Goal: Transaction & Acquisition: Purchase product/service

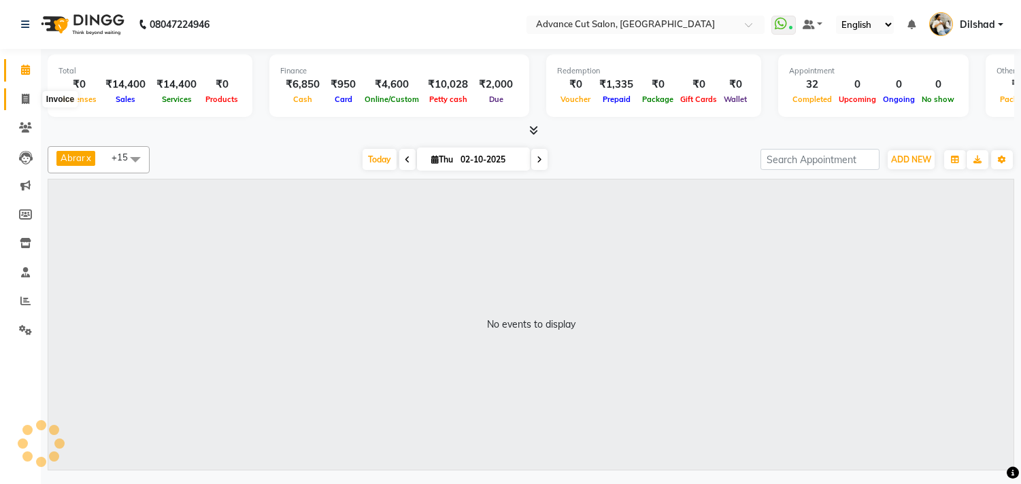
click at [22, 103] on icon at bounding box center [25, 99] width 7 height 10
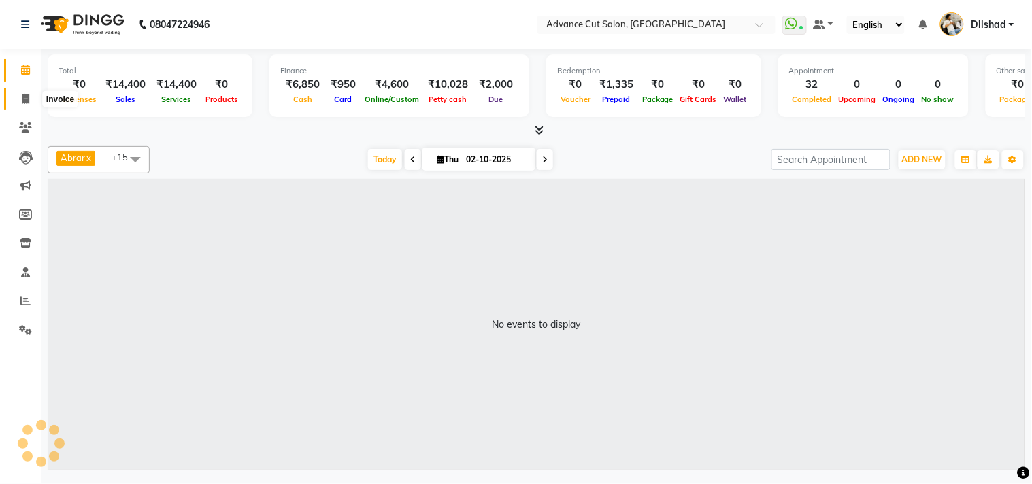
select select "service"
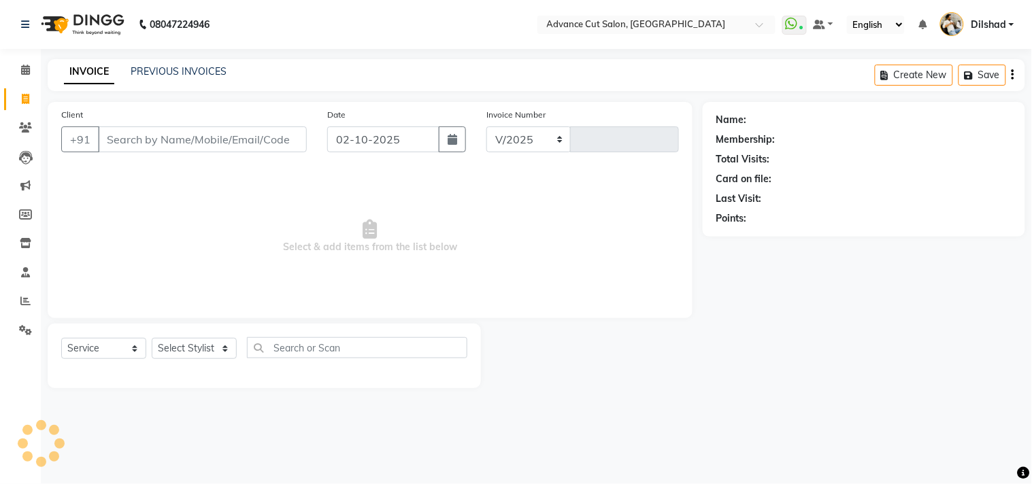
select select "922"
type input "6318"
click at [173, 65] on link "PREVIOUS INVOICES" at bounding box center [179, 71] width 96 height 12
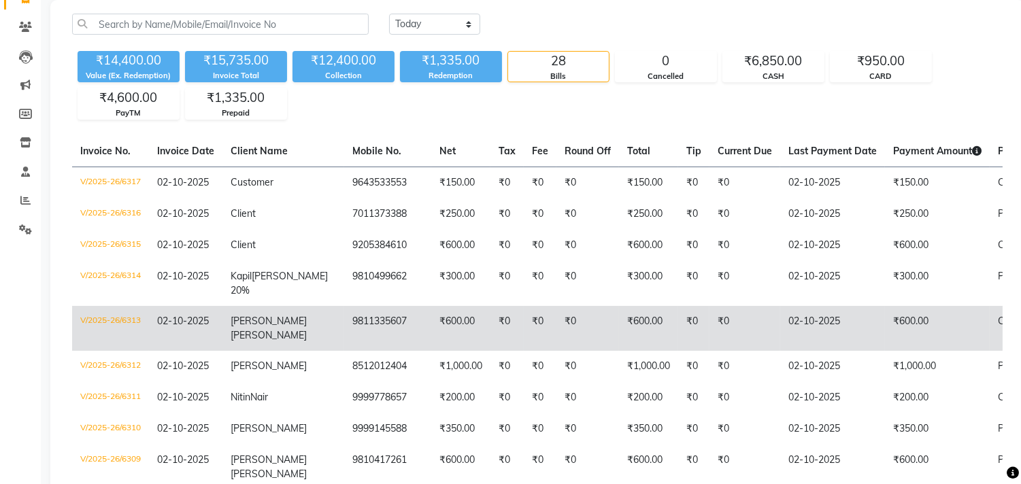
scroll to position [151, 0]
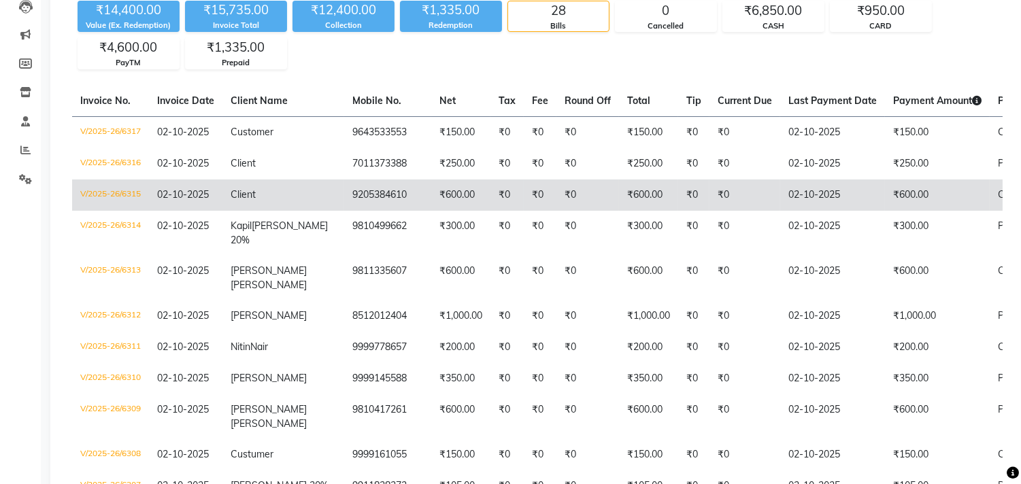
click at [619, 200] on td "₹600.00" at bounding box center [648, 195] width 59 height 31
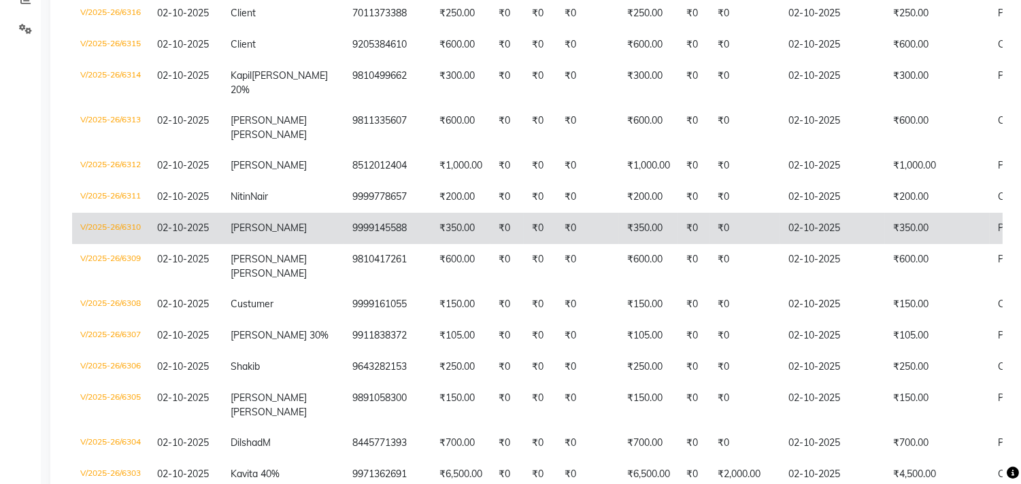
scroll to position [302, 0]
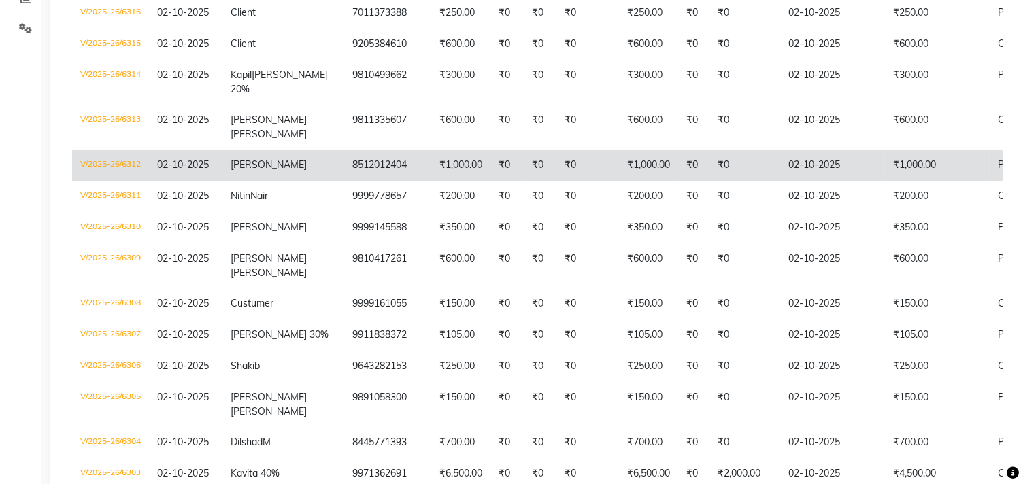
click at [567, 166] on td "₹0" at bounding box center [587, 165] width 63 height 31
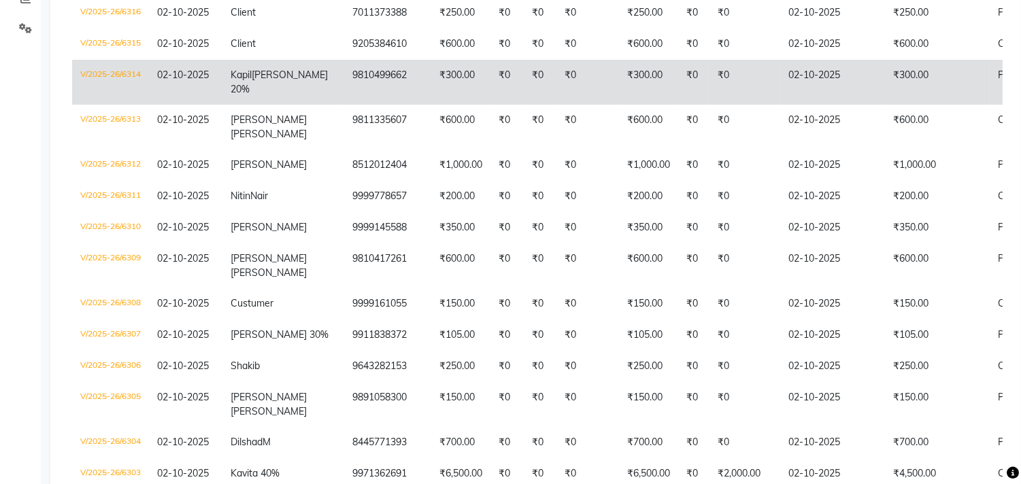
scroll to position [0, 0]
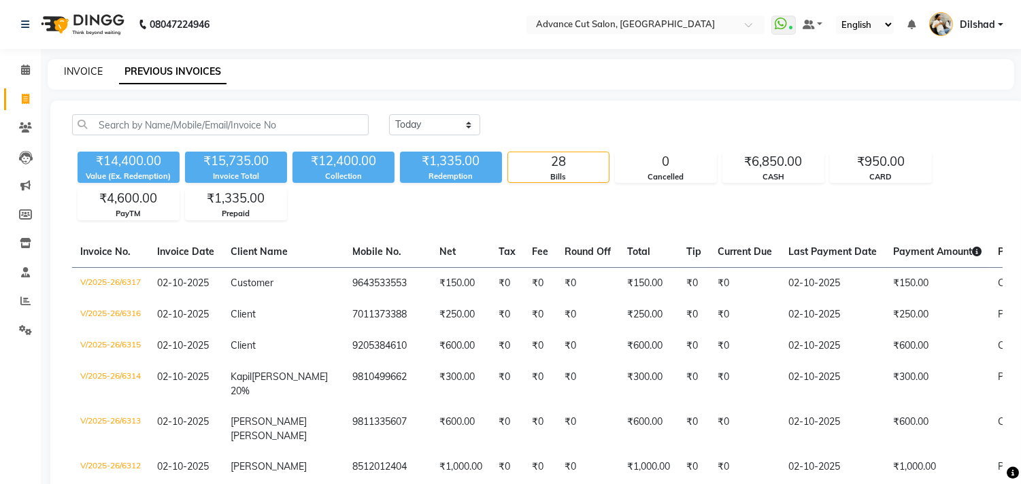
click at [76, 72] on link "INVOICE" at bounding box center [83, 71] width 39 height 12
select select "service"
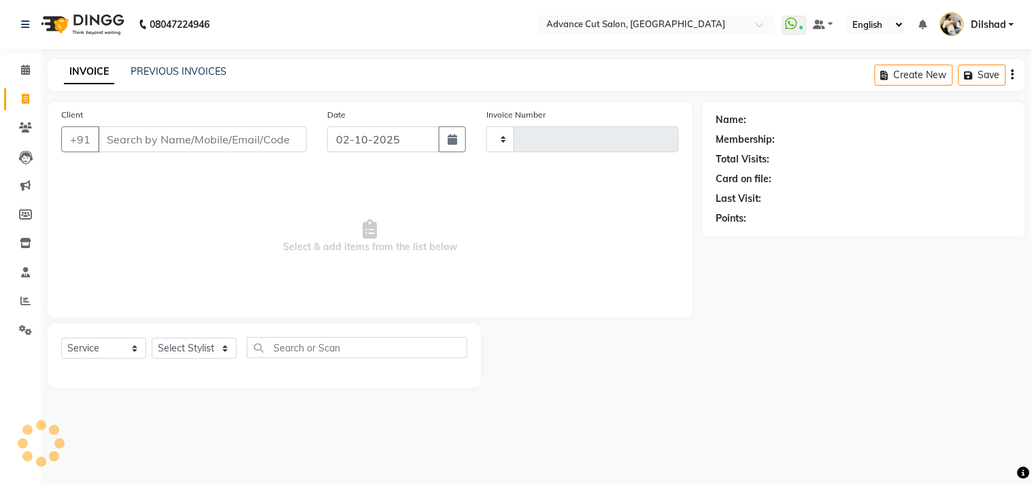
type input "6319"
select select "922"
click at [274, 64] on div "INVOICE PREVIOUS INVOICES Create New Save" at bounding box center [536, 75] width 977 height 32
click at [306, 69] on div "INVOICE PREVIOUS INVOICES Create New Save" at bounding box center [536, 75] width 977 height 32
click at [323, 57] on div "08047224946 Select Location × Advance Cut Salon, [GEOGRAPHIC_DATA] WhatsApp Sta…" at bounding box center [516, 242] width 1032 height 484
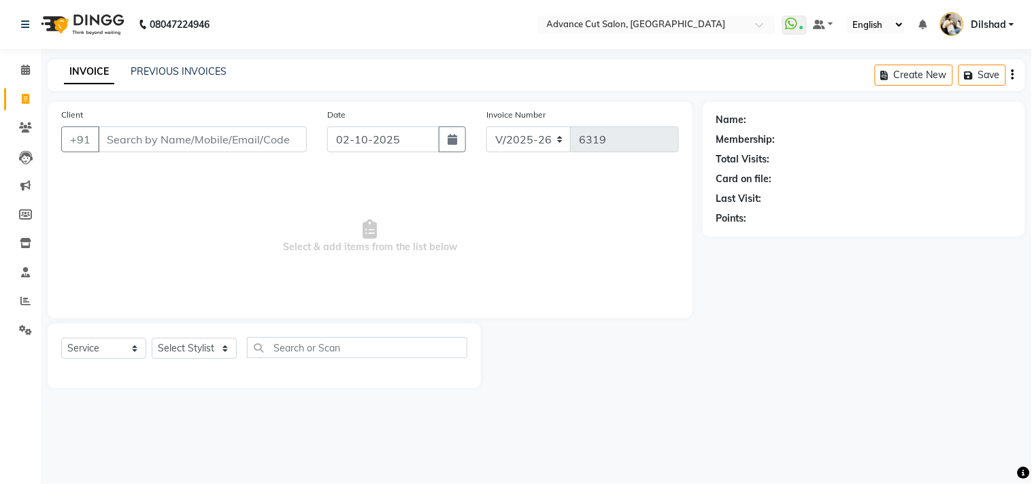
click at [147, 99] on main "INVOICE PREVIOUS INVOICES Create New Save Client +91 Date [DATE] Invoice Number…" at bounding box center [536, 234] width 991 height 350
click at [280, 25] on nav "08047224946 Select Location × Advance Cut Salon, [GEOGRAPHIC_DATA] WhatsApp Sta…" at bounding box center [516, 24] width 1032 height 49
click at [144, 201] on span "Select & add items from the list below" at bounding box center [370, 237] width 618 height 136
click at [28, 124] on icon at bounding box center [25, 127] width 13 height 10
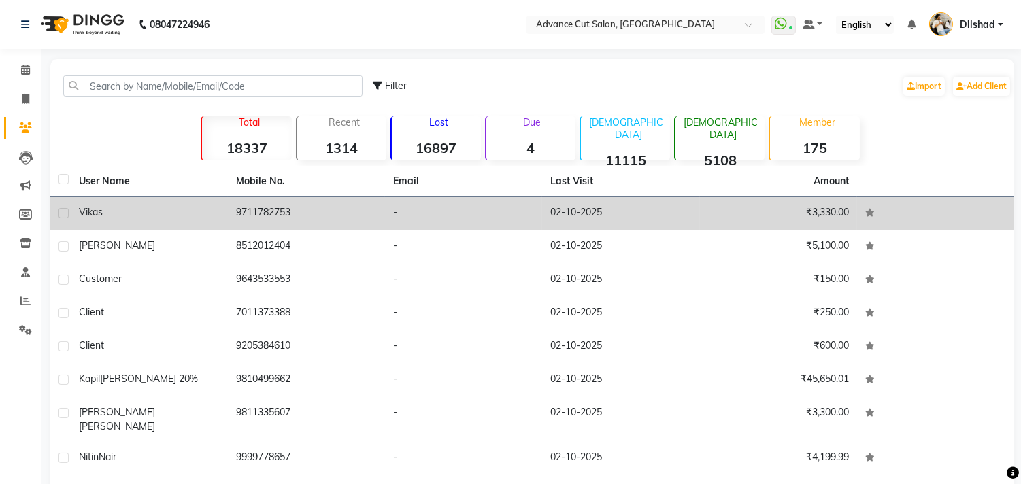
click at [250, 209] on td "9711782753" at bounding box center [306, 213] width 157 height 33
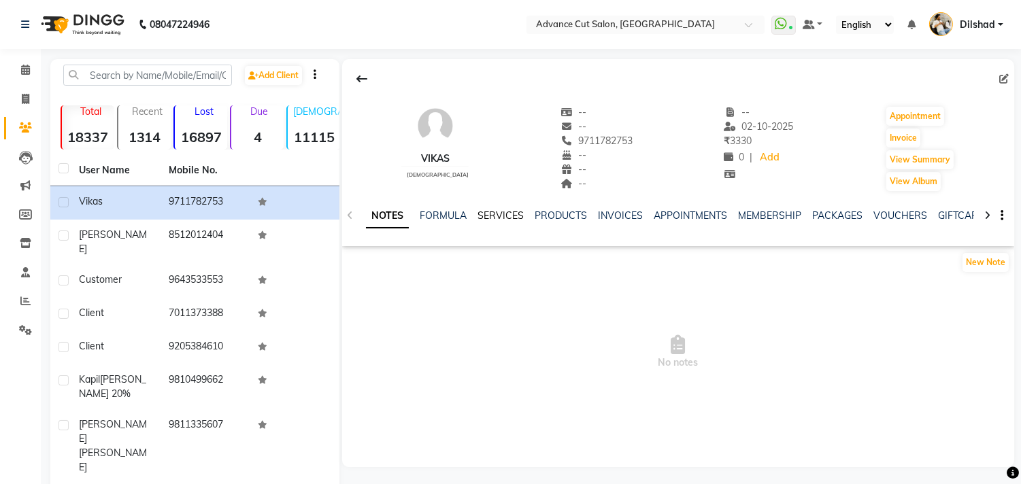
click at [486, 211] on link "SERVICES" at bounding box center [500, 215] width 46 height 12
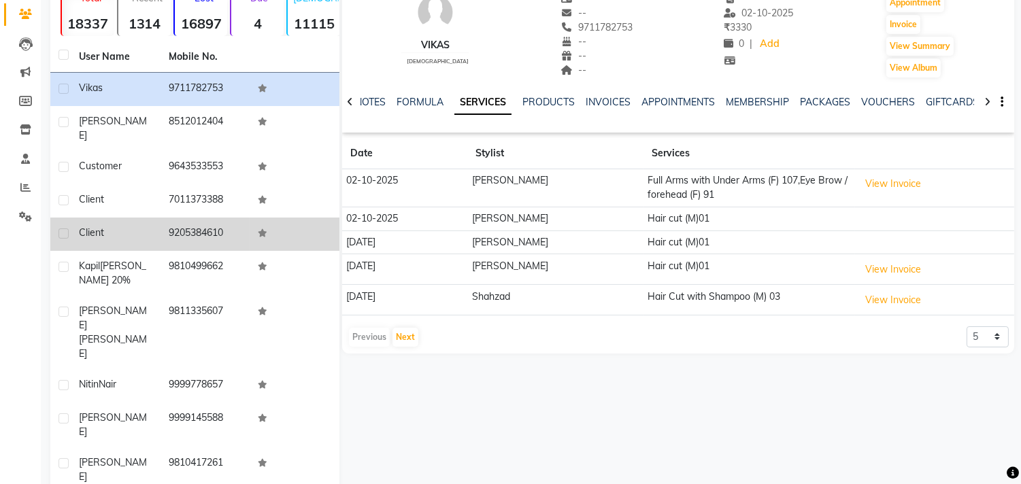
scroll to position [128, 0]
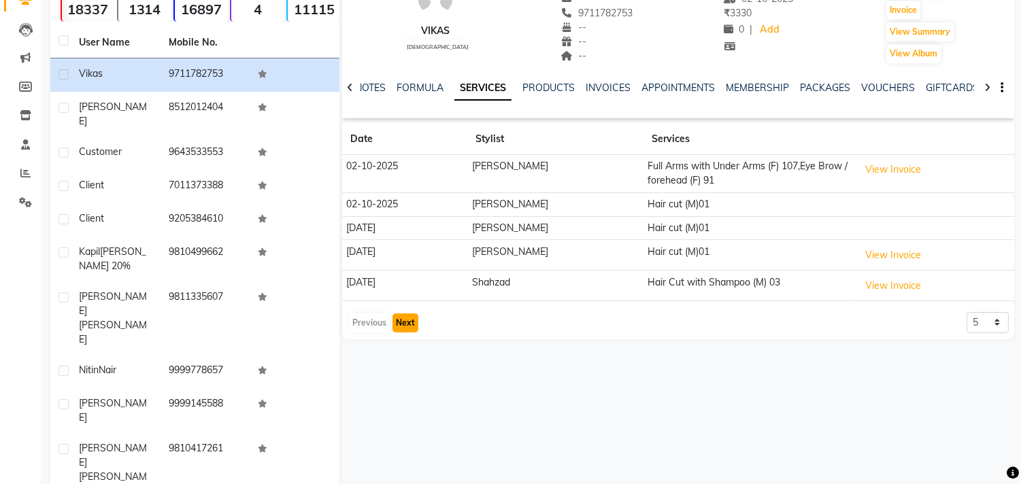
click at [409, 322] on button "Next" at bounding box center [405, 323] width 26 height 19
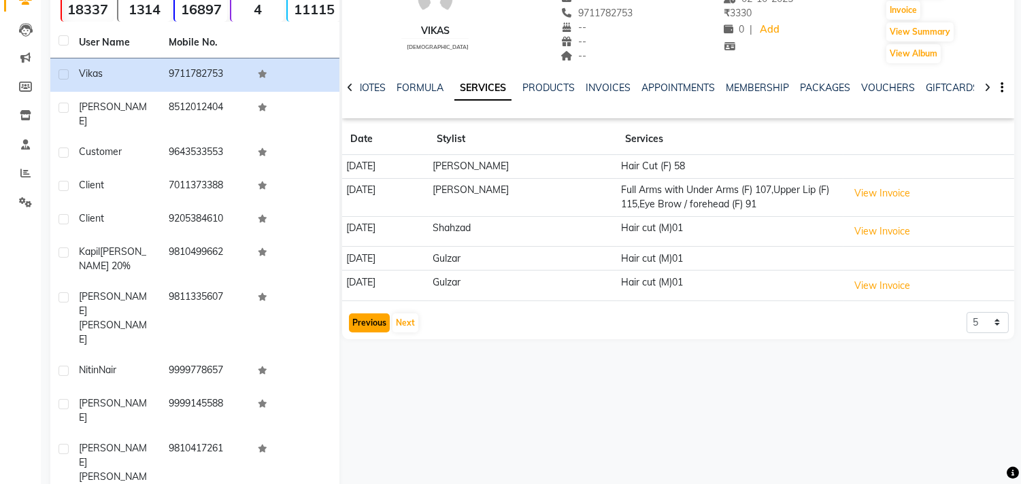
click at [375, 321] on button "Previous" at bounding box center [369, 323] width 41 height 19
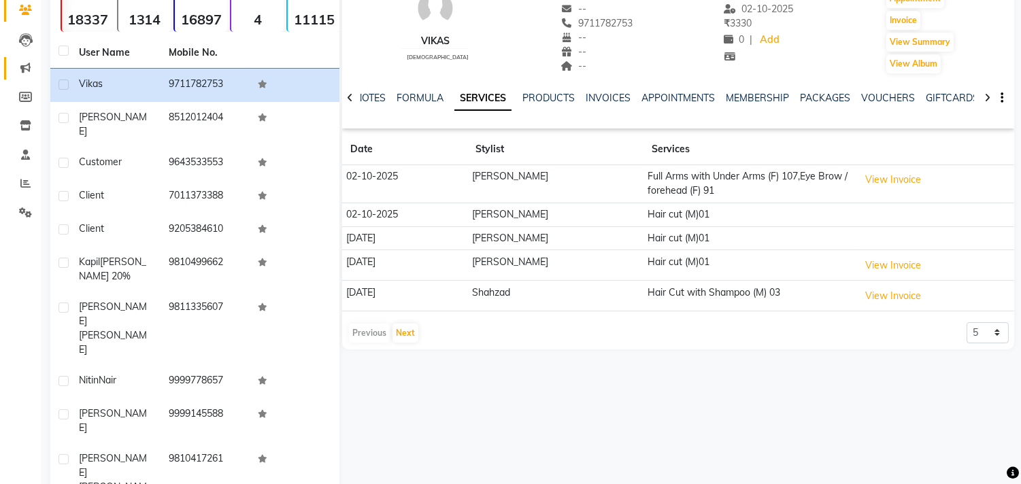
scroll to position [0, 0]
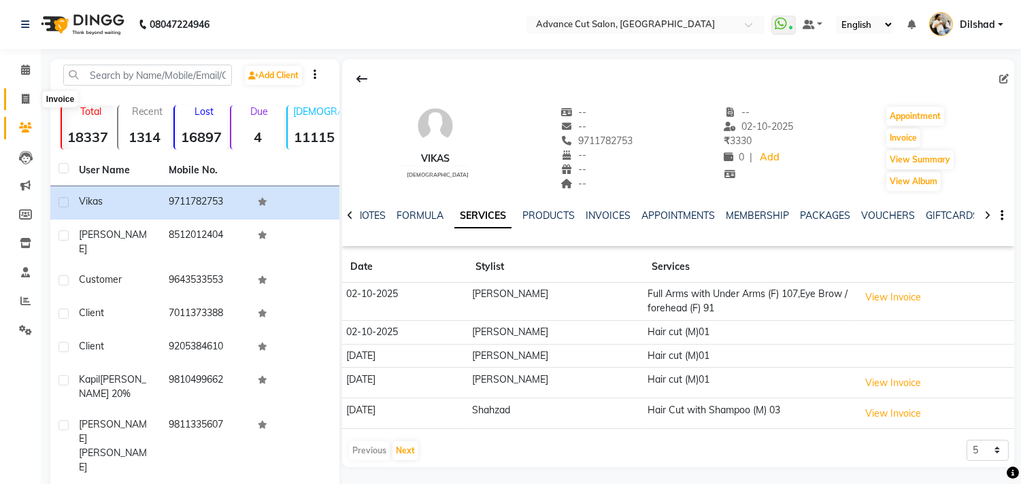
click at [22, 97] on icon at bounding box center [25, 99] width 7 height 10
select select "service"
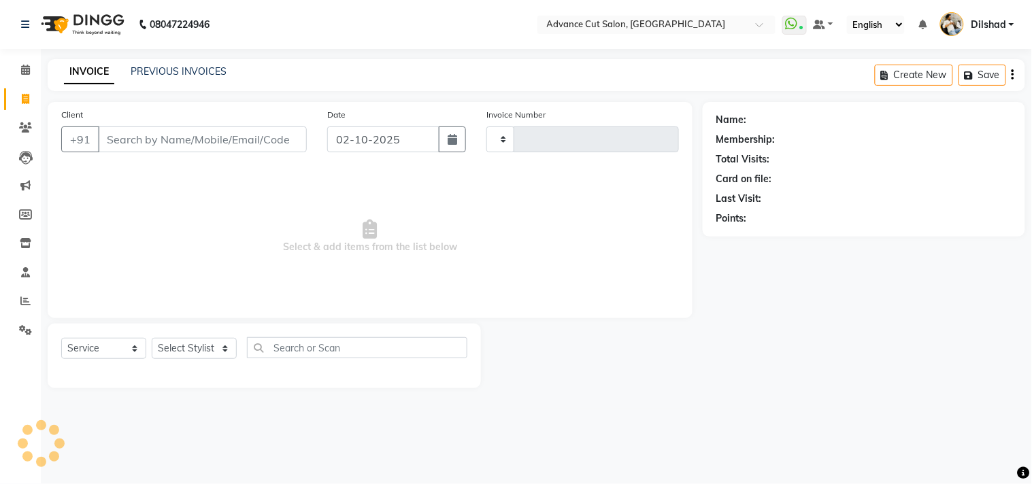
type input "6319"
select select "922"
click at [301, 95] on main "INVOICE PREVIOUS INVOICES Create New Save Client +91 Date [DATE] Invoice Number…" at bounding box center [536, 234] width 991 height 350
click at [302, 96] on main "INVOICE PREVIOUS INVOICES Create New Save Client +91 Date [DATE] Invoice Number…" at bounding box center [536, 234] width 991 height 350
click at [18, 306] on span at bounding box center [26, 302] width 24 height 16
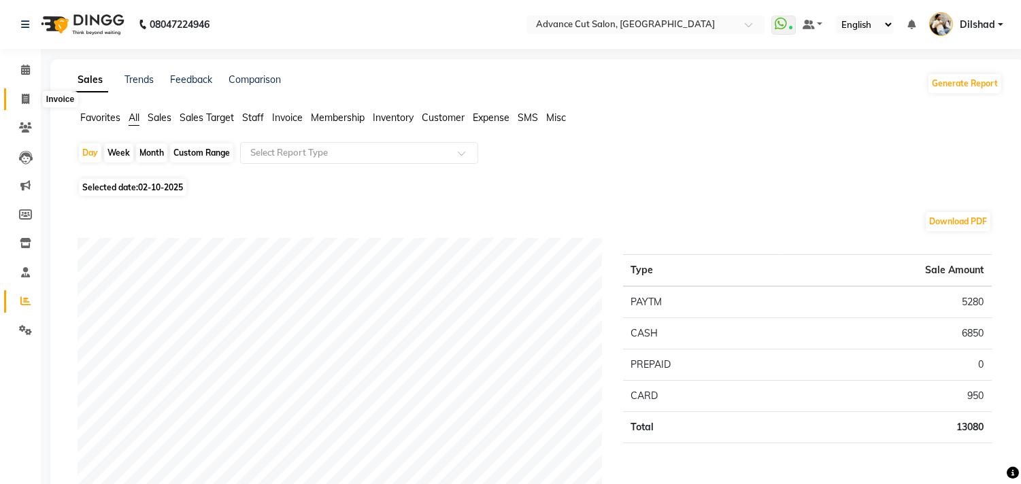
click at [14, 95] on span at bounding box center [26, 100] width 24 height 16
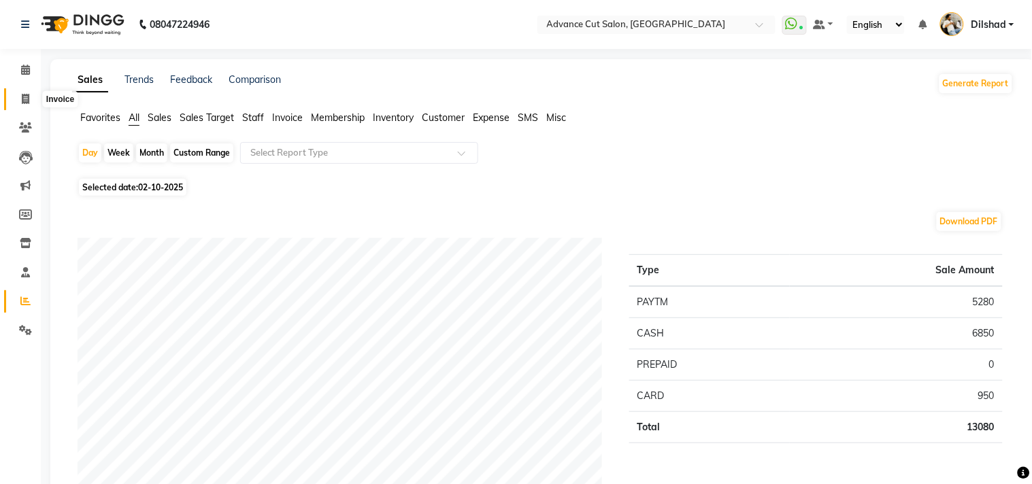
select select "922"
select select "service"
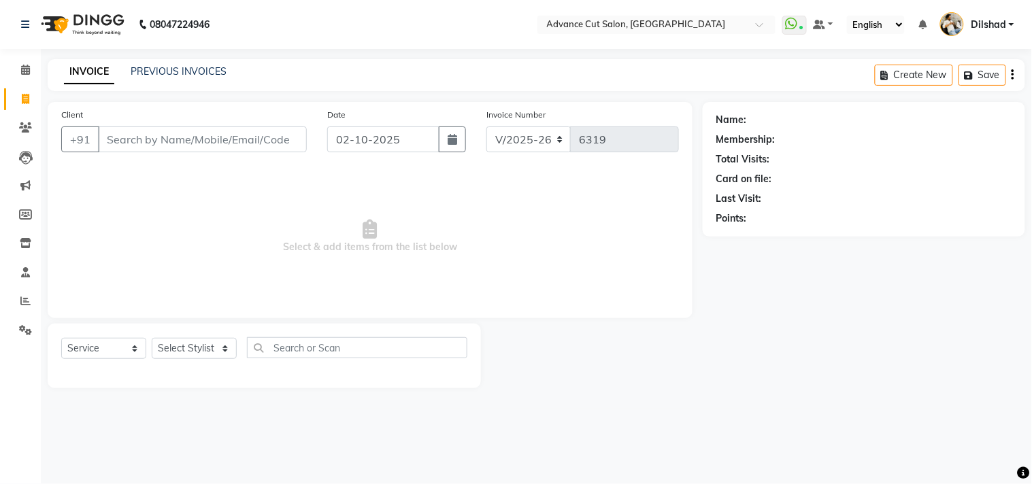
click at [179, 65] on div "PREVIOUS INVOICES" at bounding box center [179, 72] width 96 height 14
click at [182, 66] on link "PREVIOUS INVOICES" at bounding box center [179, 71] width 96 height 12
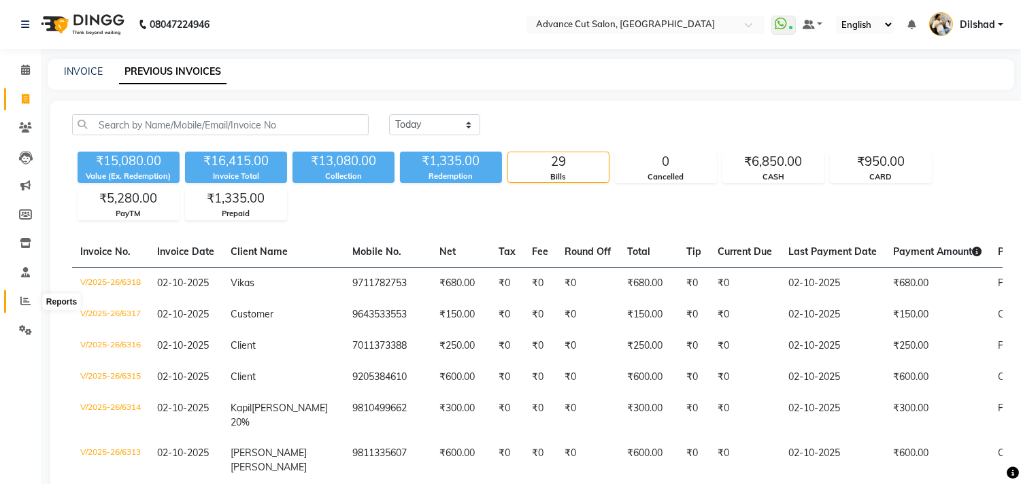
click at [21, 297] on icon at bounding box center [25, 301] width 10 height 10
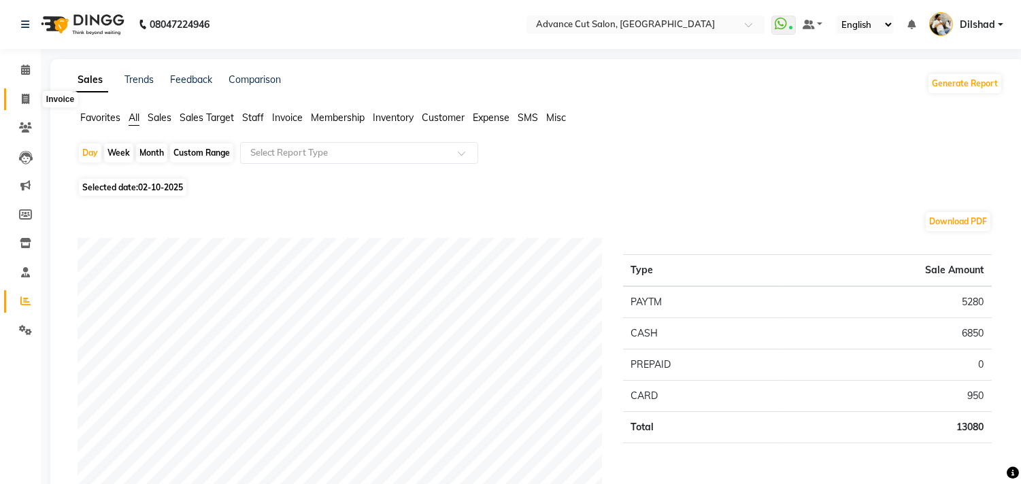
click at [23, 103] on icon at bounding box center [25, 99] width 7 height 10
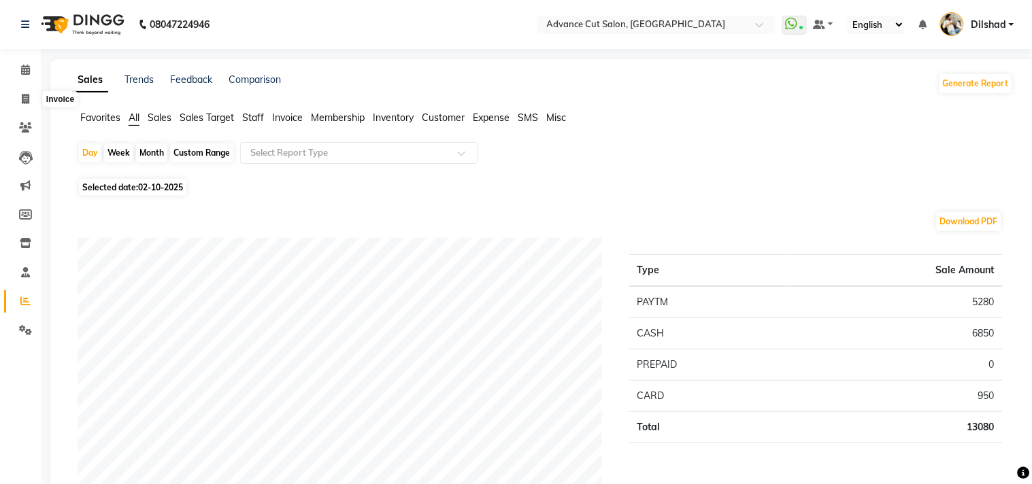
select select "service"
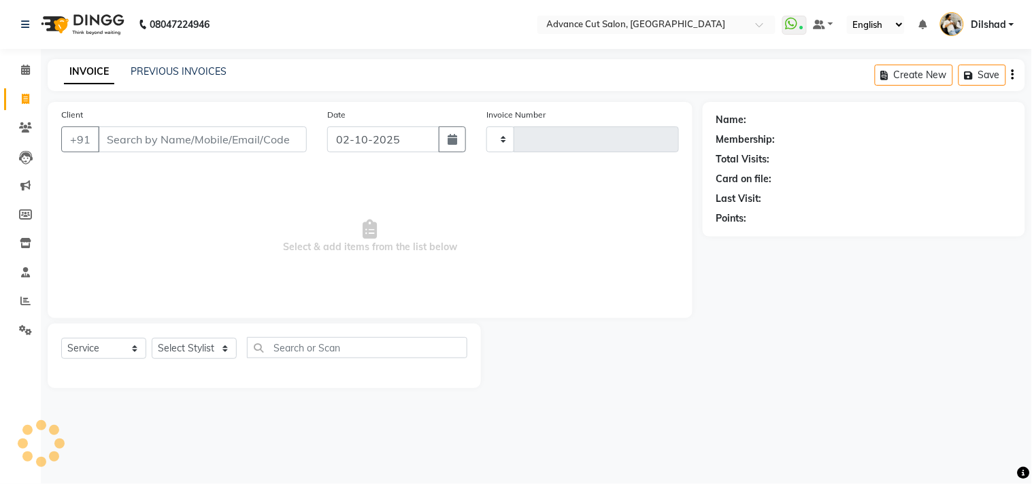
type input "6319"
select select "922"
click at [186, 84] on div "INVOICE PREVIOUS INVOICES Create New Save" at bounding box center [536, 75] width 977 height 32
click at [186, 79] on div "INVOICE PREVIOUS INVOICES" at bounding box center [145, 73] width 195 height 16
click at [188, 76] on link "PREVIOUS INVOICES" at bounding box center [179, 71] width 96 height 12
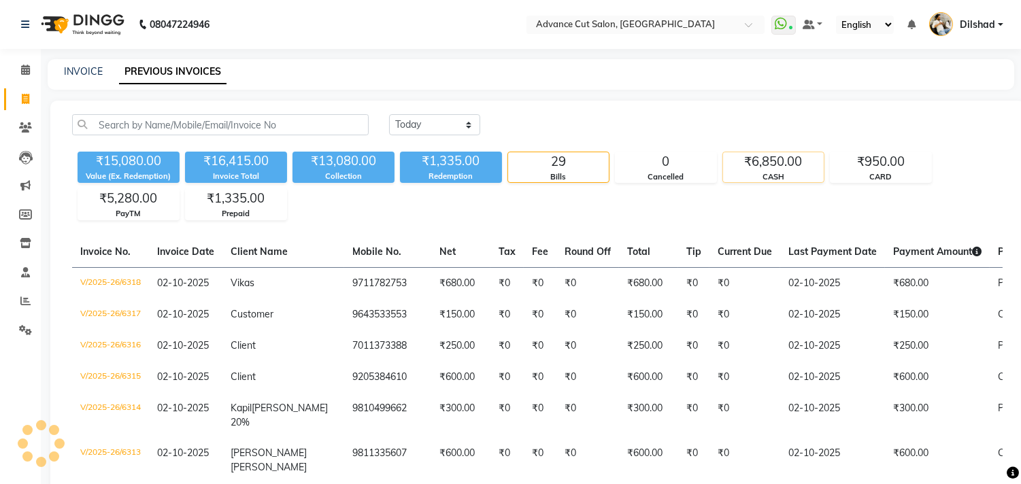
click at [755, 156] on div "₹6,850.00" at bounding box center [773, 161] width 101 height 19
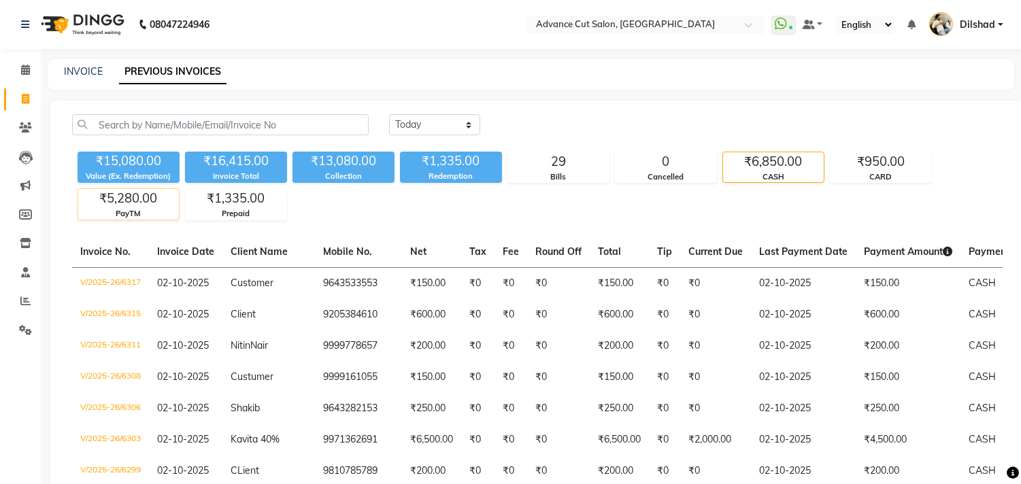
click at [118, 205] on div "₹5,280.00" at bounding box center [128, 198] width 101 height 19
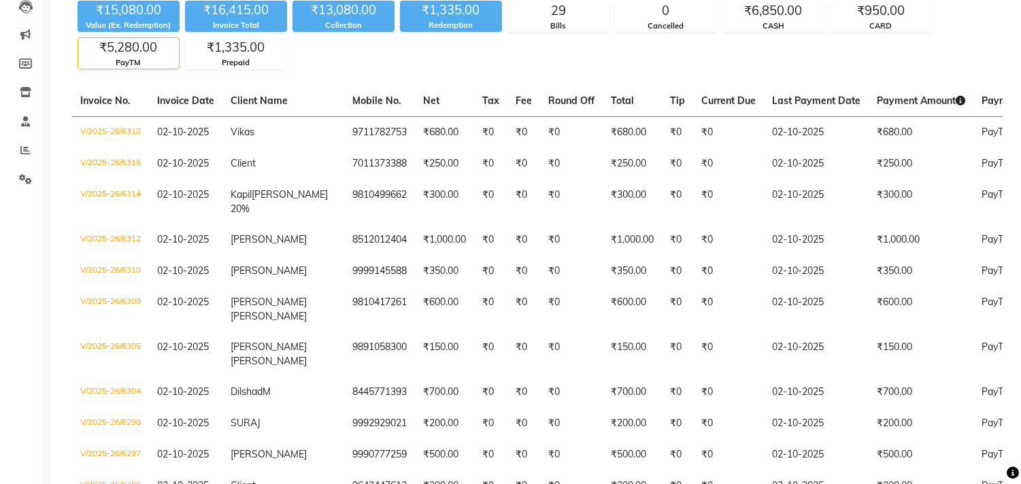
scroll to position [76, 0]
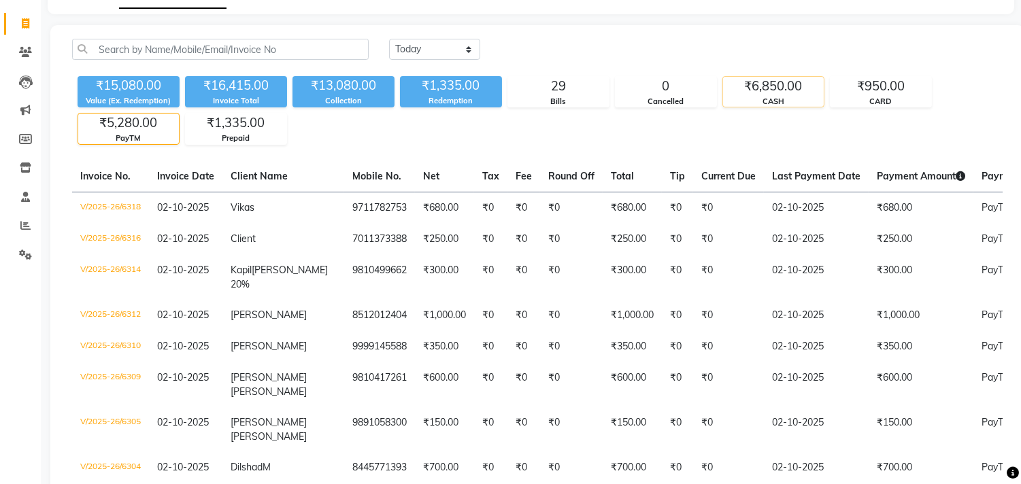
click at [765, 96] on div "CASH" at bounding box center [773, 102] width 101 height 12
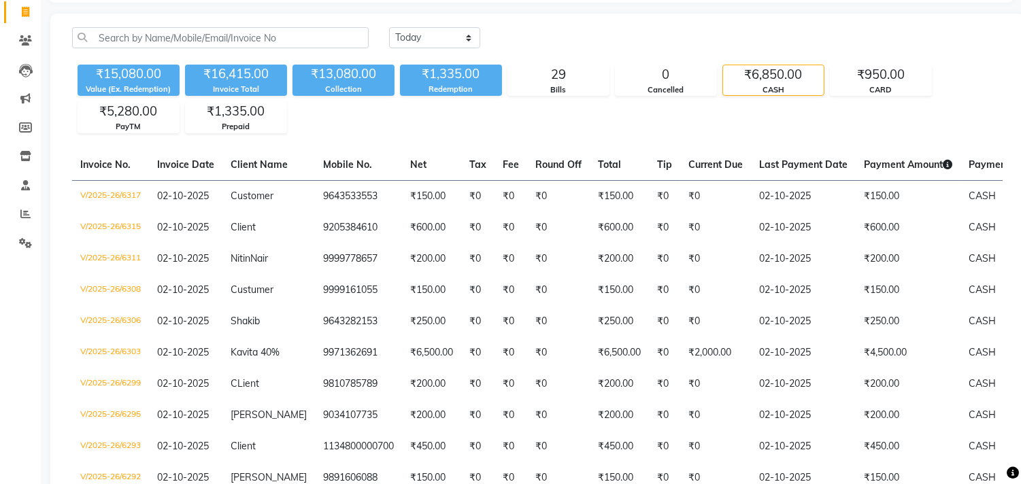
scroll to position [0, 0]
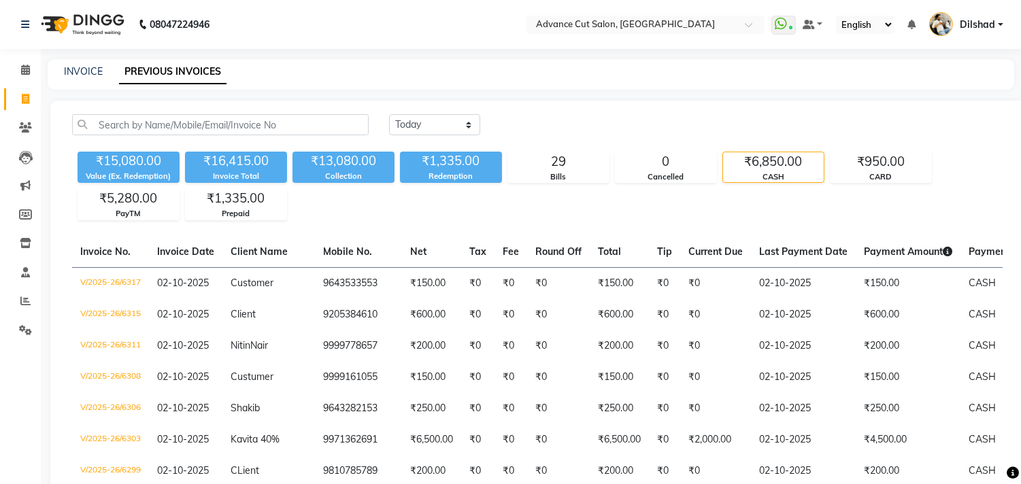
click at [118, 181] on div "Value (Ex. Redemption)" at bounding box center [129, 177] width 102 height 12
click at [147, 173] on div "Value (Ex. Redemption)" at bounding box center [129, 177] width 102 height 12
click at [770, 163] on div "₹6,850.00" at bounding box center [773, 161] width 101 height 19
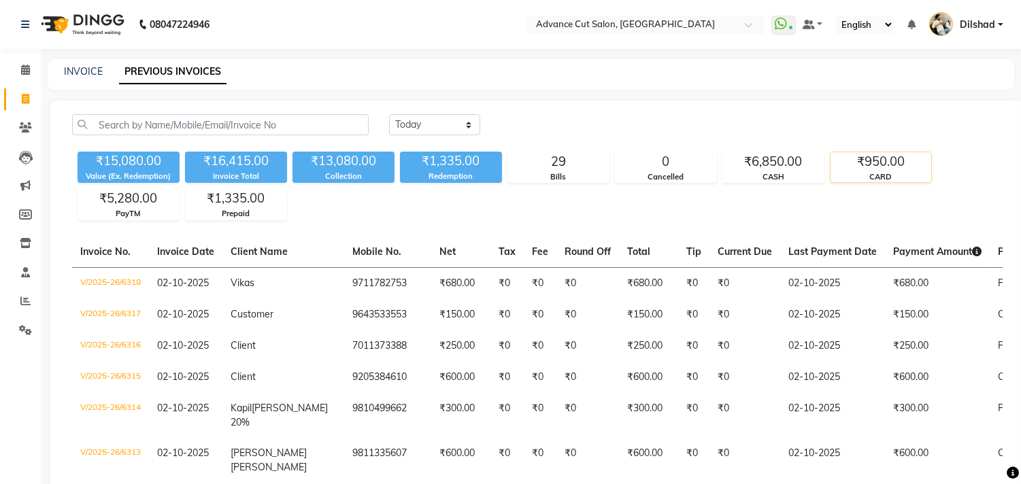
click at [896, 161] on div "₹950.00" at bounding box center [881, 161] width 101 height 19
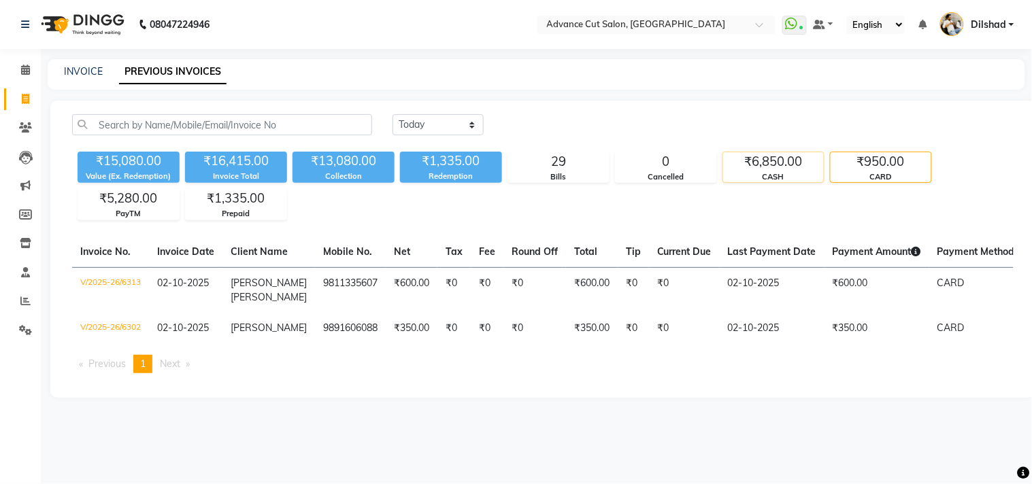
click at [776, 167] on div "₹6,850.00" at bounding box center [773, 161] width 101 height 19
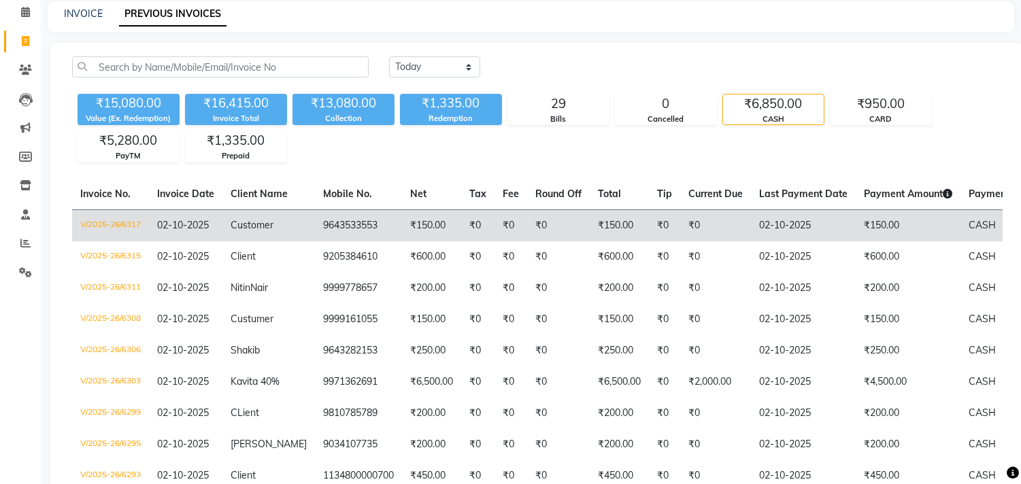
scroll to position [151, 0]
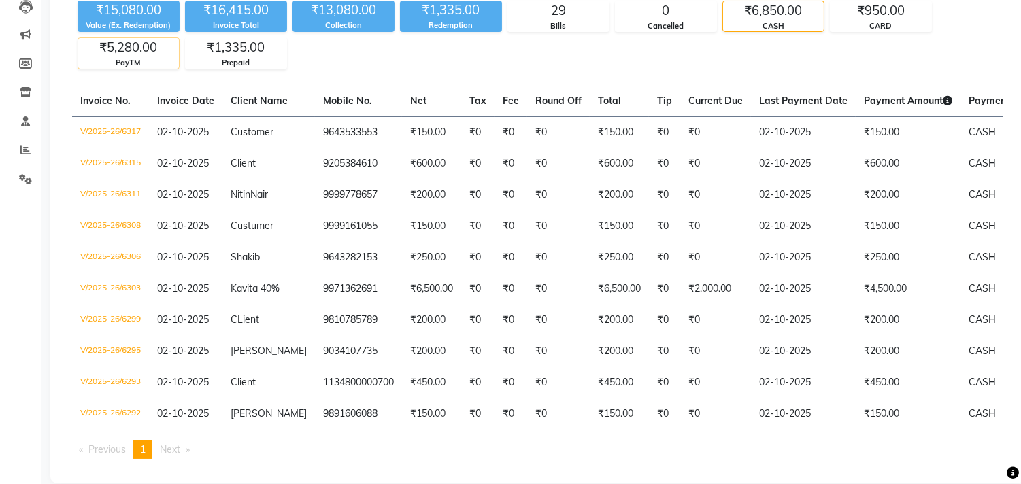
click at [114, 49] on div "₹5,280.00" at bounding box center [128, 47] width 101 height 19
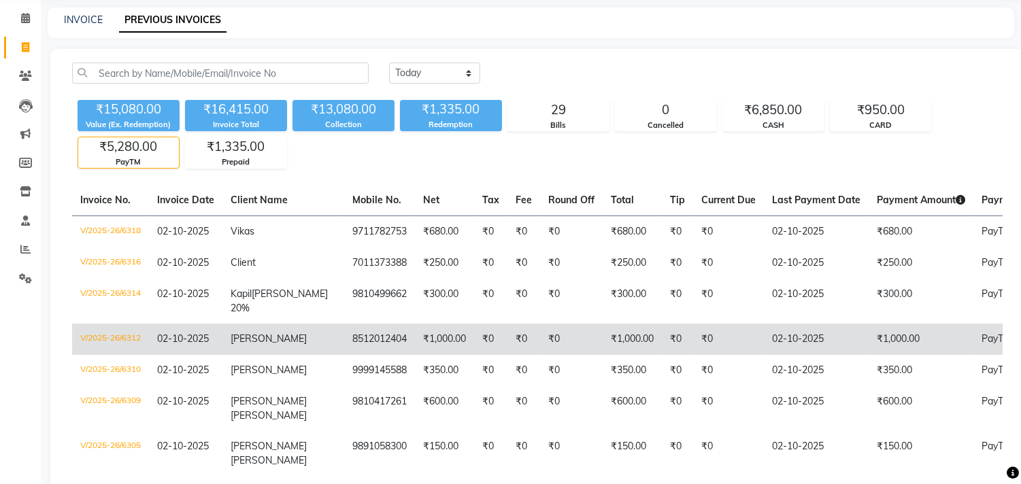
scroll to position [0, 0]
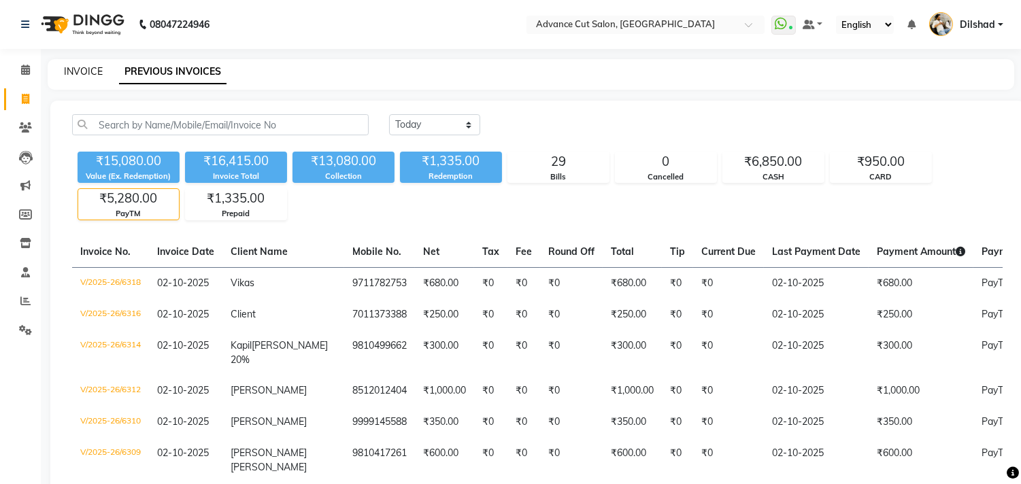
click at [82, 76] on link "INVOICE" at bounding box center [83, 71] width 39 height 12
select select "service"
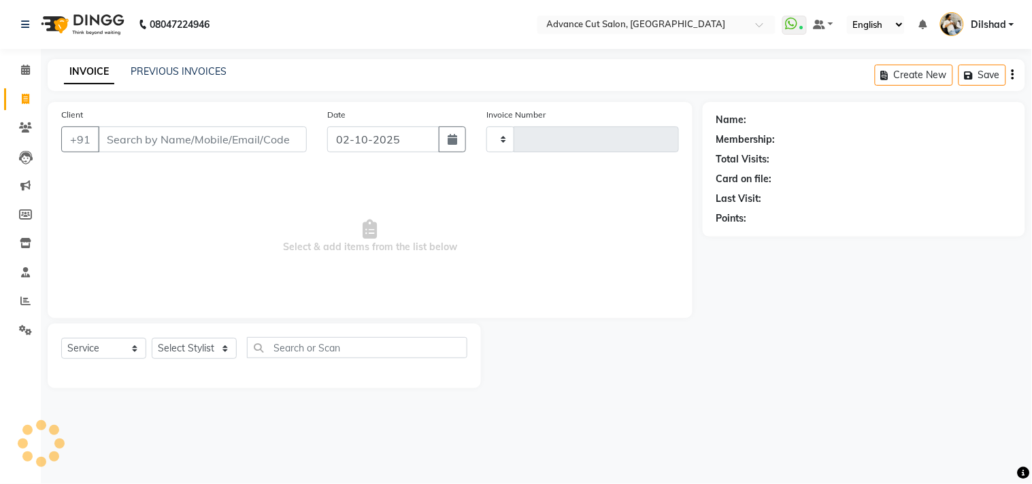
type input "6319"
select select "922"
drag, startPoint x: 82, startPoint y: 76, endPoint x: 131, endPoint y: 69, distance: 48.9
click at [80, 76] on link "INVOICE" at bounding box center [89, 72] width 50 height 24
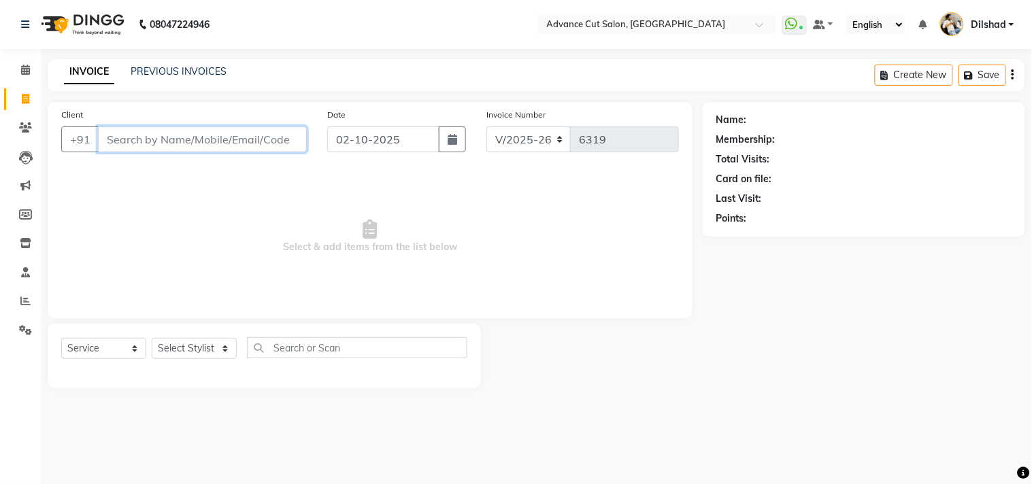
click at [121, 140] on input "Client" at bounding box center [202, 140] width 209 height 26
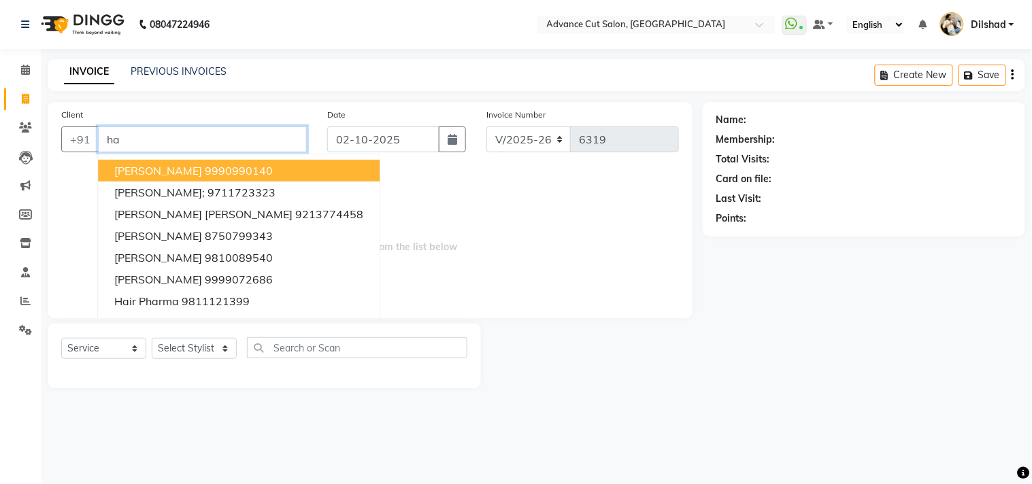
type input "h"
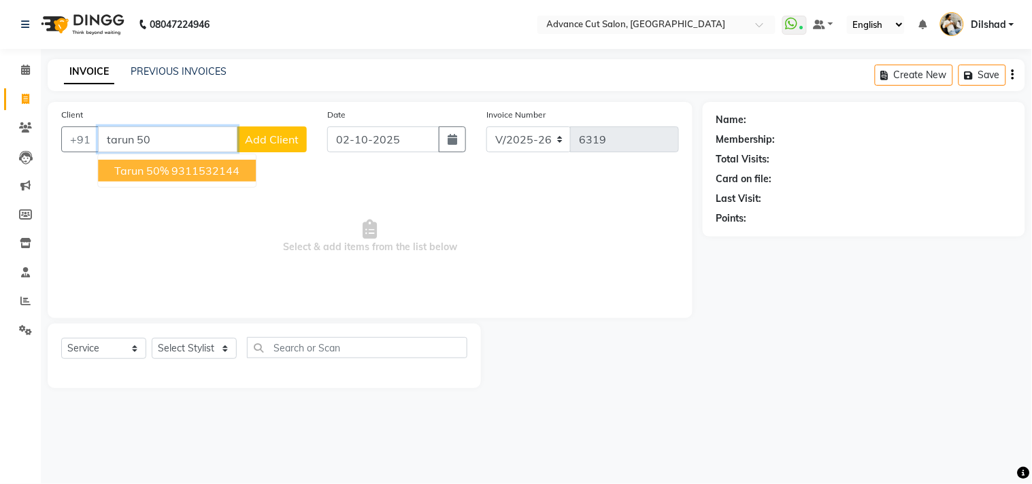
click at [145, 169] on span "Tarun 50%" at bounding box center [141, 171] width 54 height 14
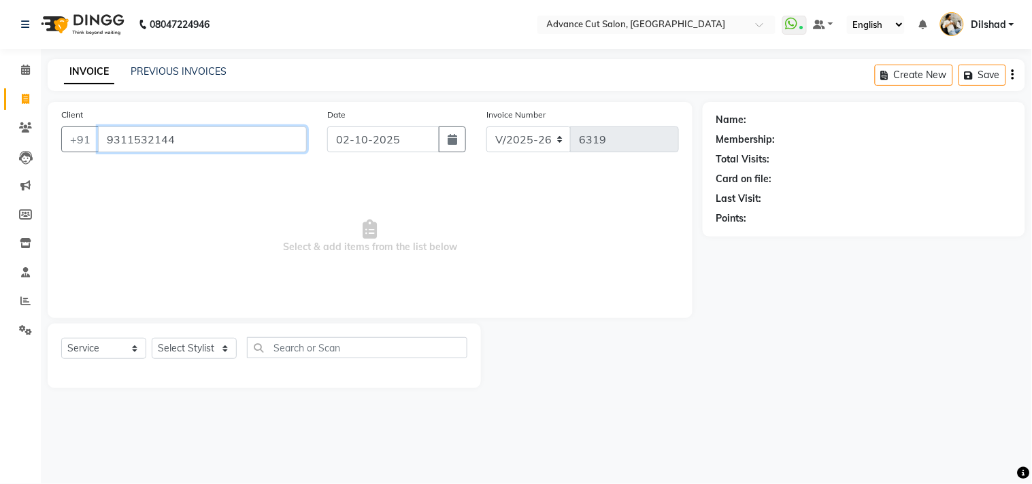
type input "9311532144"
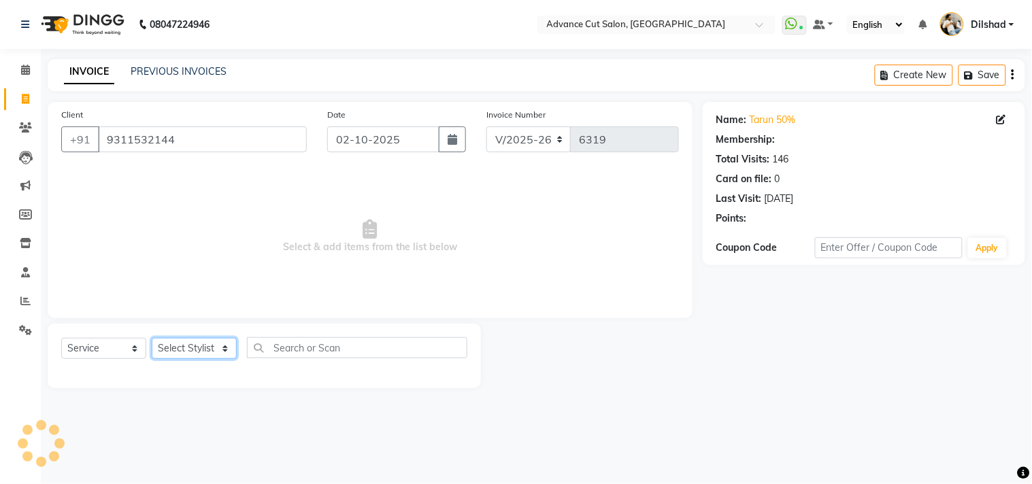
click at [197, 343] on select "Select Stylist [PERSON_NAME] [PERSON_NAME] [PERSON_NAME] [PERSON_NAME] [PERSON_…" at bounding box center [194, 348] width 85 height 21
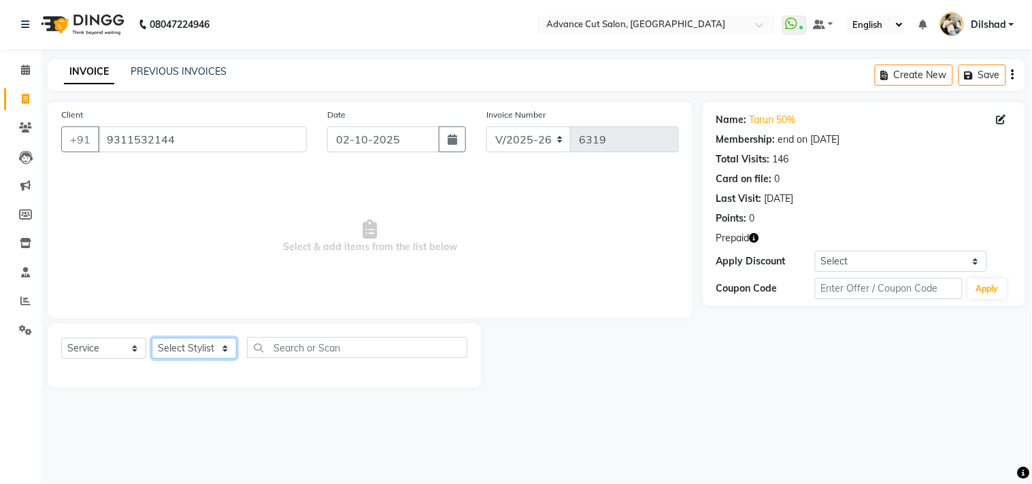
select select "61856"
click at [152, 339] on select "Select Stylist [PERSON_NAME] [PERSON_NAME] [PERSON_NAME] [PERSON_NAME] [PERSON_…" at bounding box center [194, 348] width 85 height 21
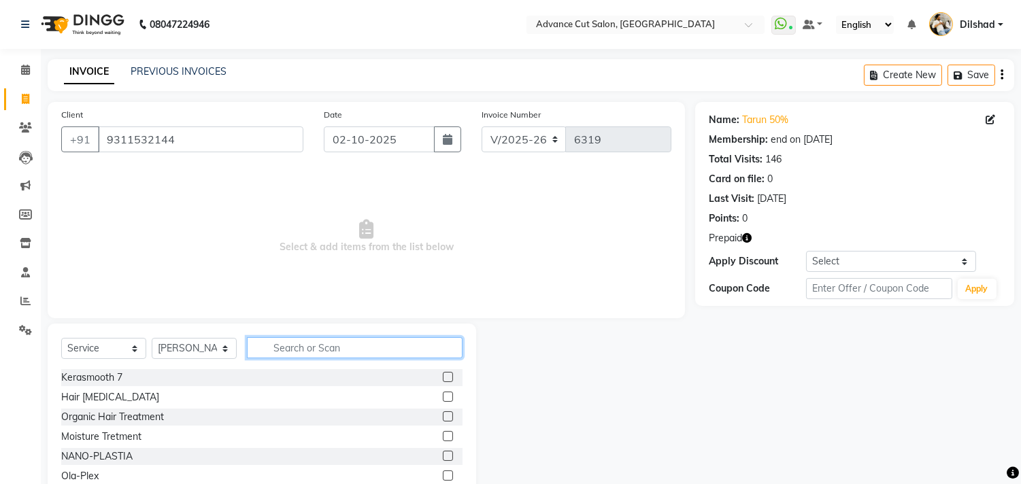
click at [300, 350] on input "text" at bounding box center [355, 347] width 216 height 21
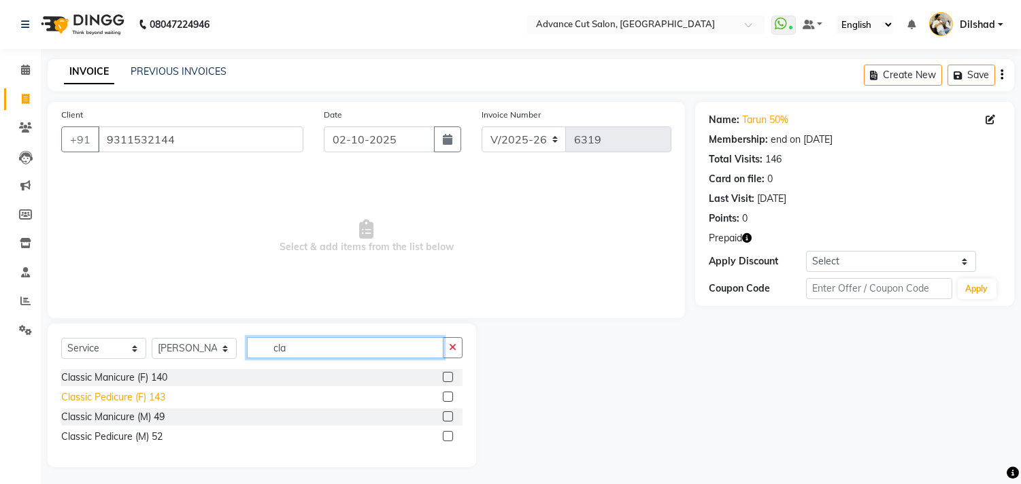
type input "cla"
click at [139, 399] on div "Classic Pedicure (F) 143" at bounding box center [113, 397] width 104 height 14
checkbox input "false"
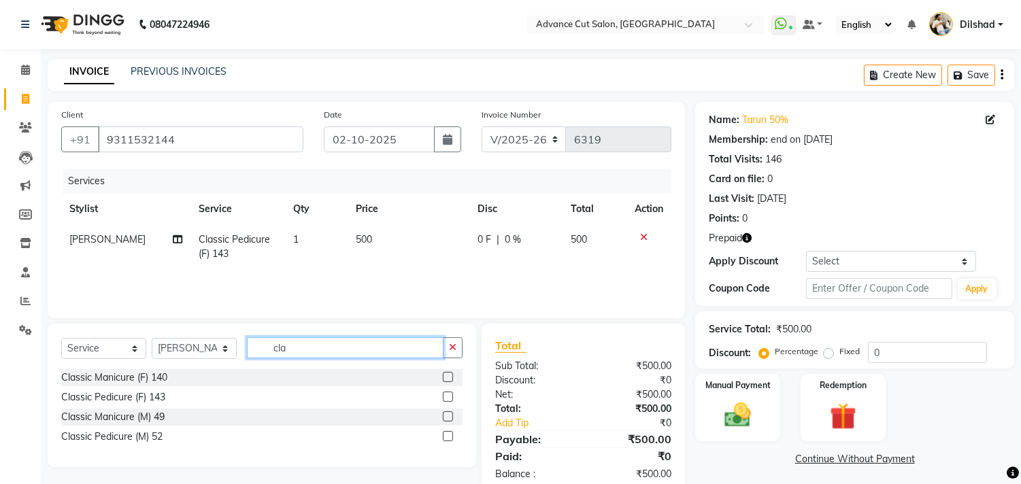
click at [286, 350] on input "cla" at bounding box center [345, 347] width 197 height 21
type input "c"
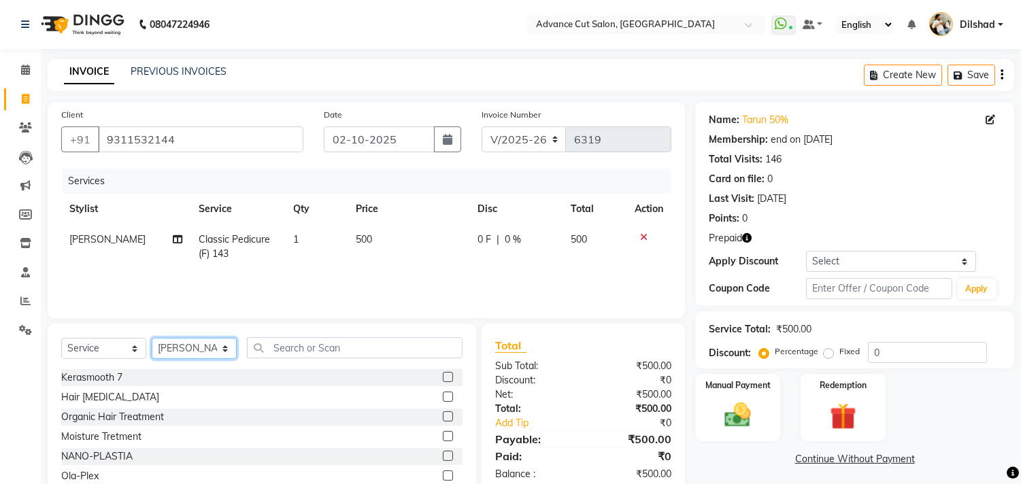
click at [168, 343] on select "Select Stylist [PERSON_NAME] [PERSON_NAME] [PERSON_NAME] [PERSON_NAME] [PERSON_…" at bounding box center [194, 348] width 85 height 21
select select "35524"
click at [152, 339] on select "Select Stylist [PERSON_NAME] [PERSON_NAME] [PERSON_NAME] [PERSON_NAME] [PERSON_…" at bounding box center [194, 348] width 85 height 21
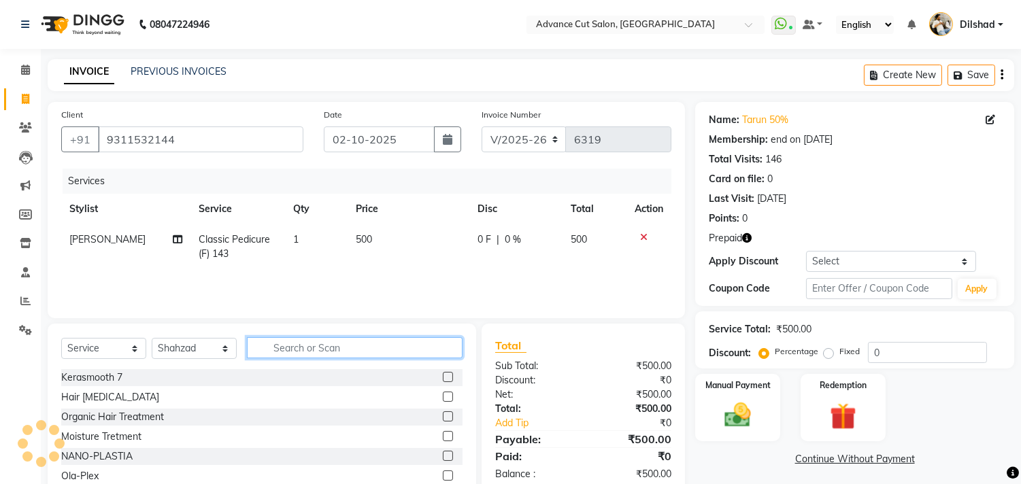
click at [287, 345] on input "text" at bounding box center [355, 347] width 216 height 21
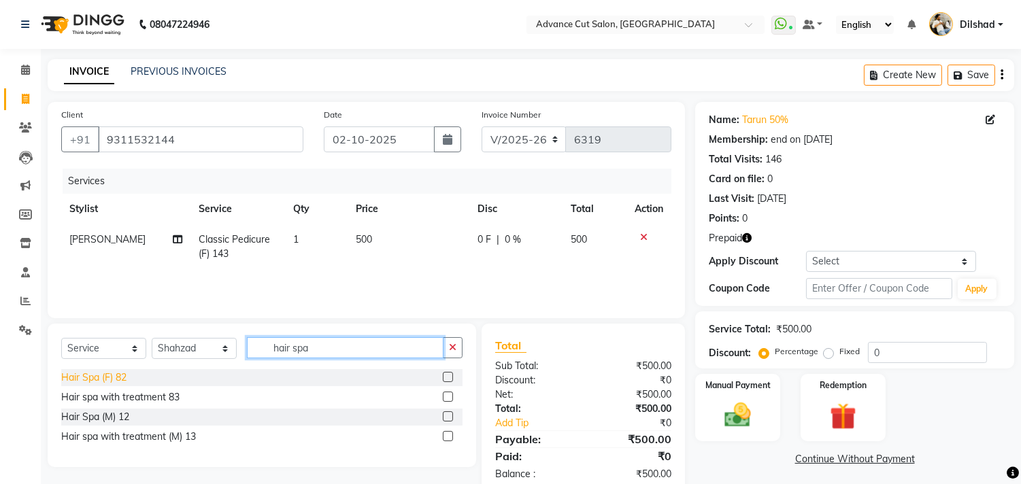
type input "hair spa"
click at [94, 384] on div "Hair Spa (F) 82" at bounding box center [261, 377] width 401 height 17
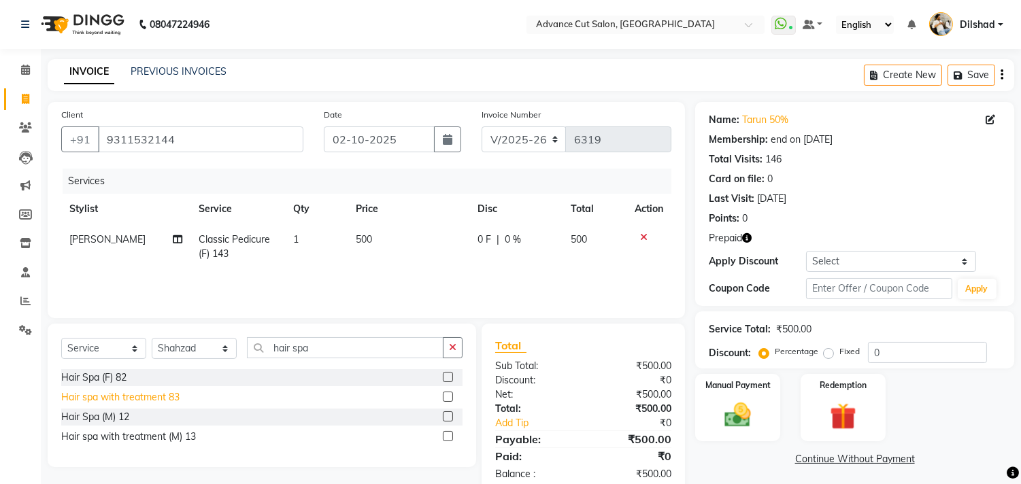
click at [99, 393] on div "Hair spa with treatment 83" at bounding box center [120, 397] width 118 height 14
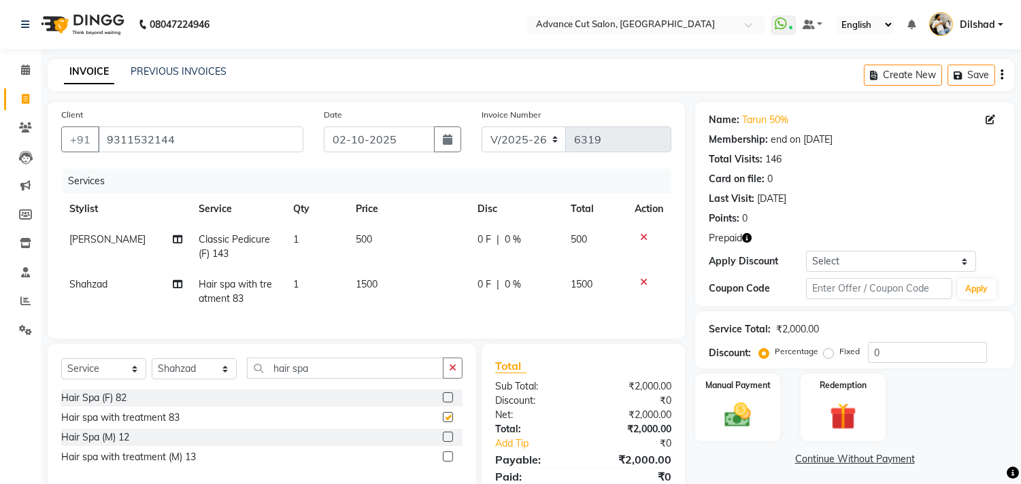
checkbox input "false"
click at [99, 405] on div "Hair Spa (F) 82" at bounding box center [93, 398] width 65 height 14
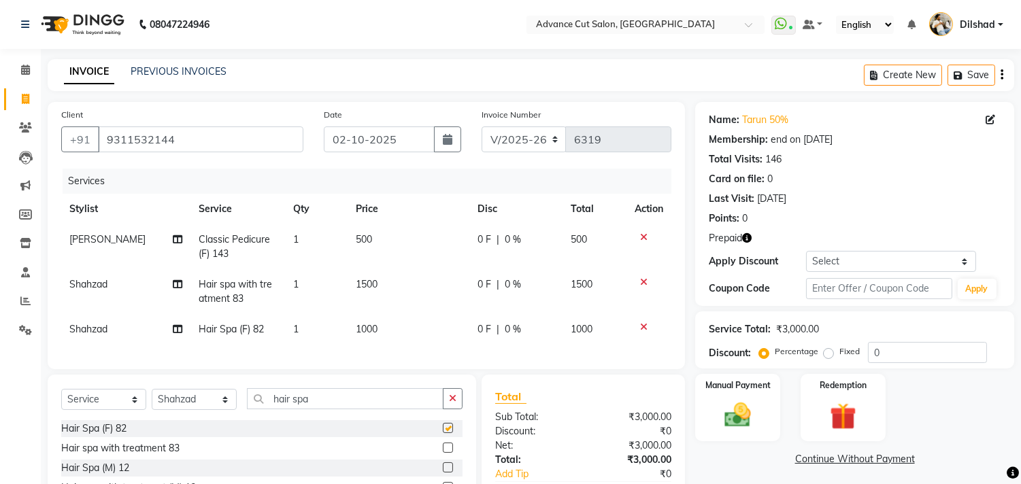
checkbox input "false"
click at [648, 322] on div at bounding box center [649, 327] width 29 height 10
click at [645, 323] on icon at bounding box center [643, 327] width 7 height 10
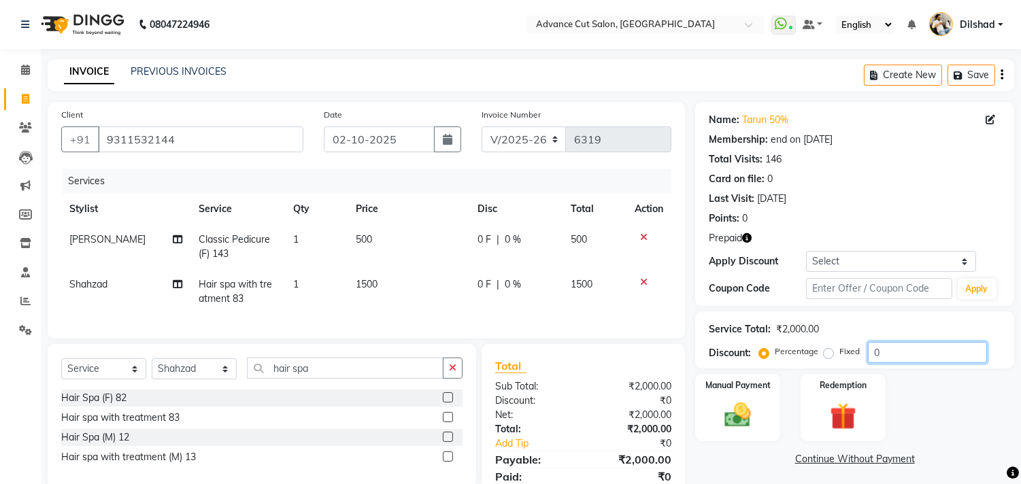
click at [869, 350] on input "0" at bounding box center [927, 352] width 119 height 21
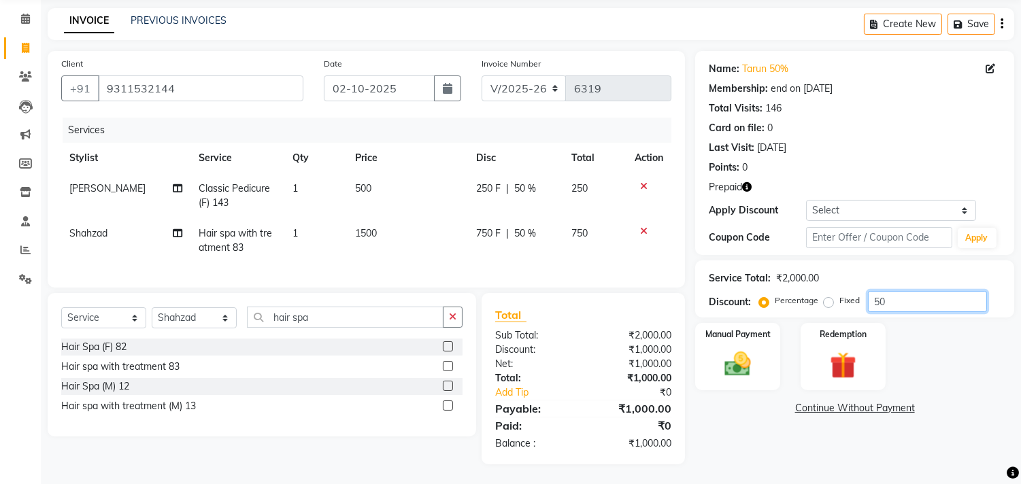
scroll to position [63, 0]
type input "50"
click at [846, 369] on img at bounding box center [842, 365] width 45 height 34
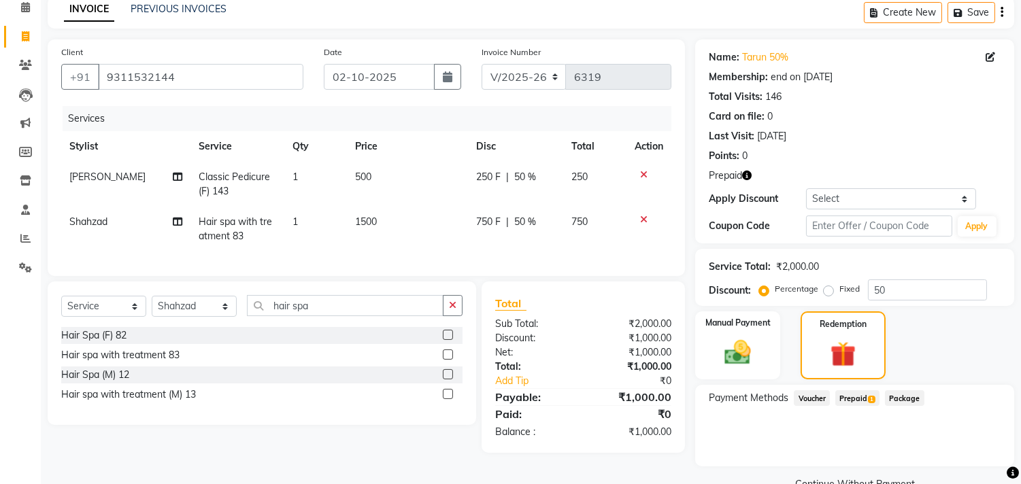
click at [865, 397] on span "Prepaid 1" at bounding box center [857, 398] width 44 height 16
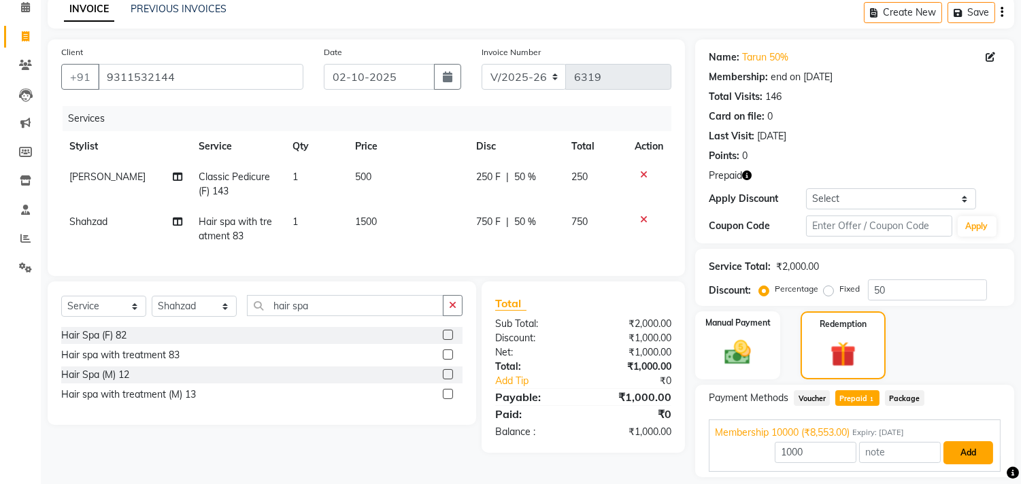
click at [951, 447] on button "Add" at bounding box center [968, 452] width 50 height 23
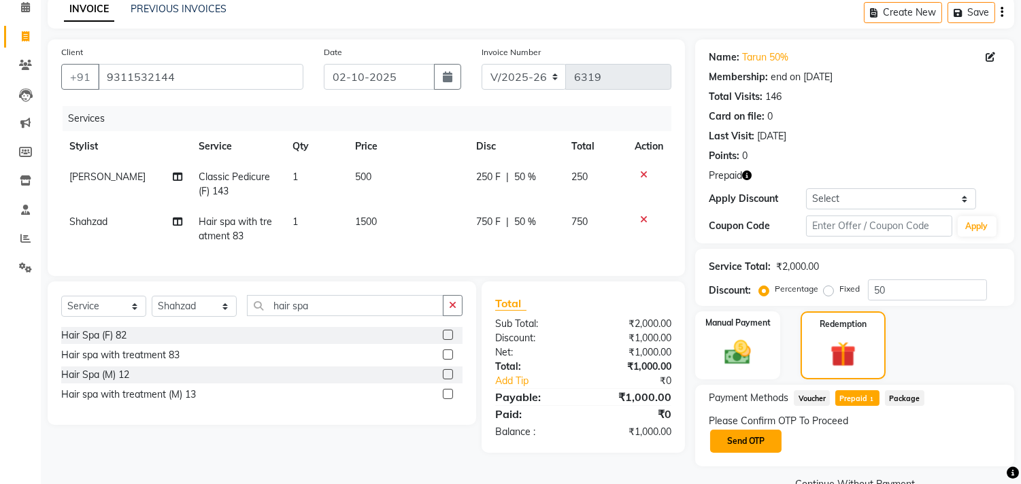
click at [747, 445] on button "Send OTP" at bounding box center [745, 441] width 71 height 23
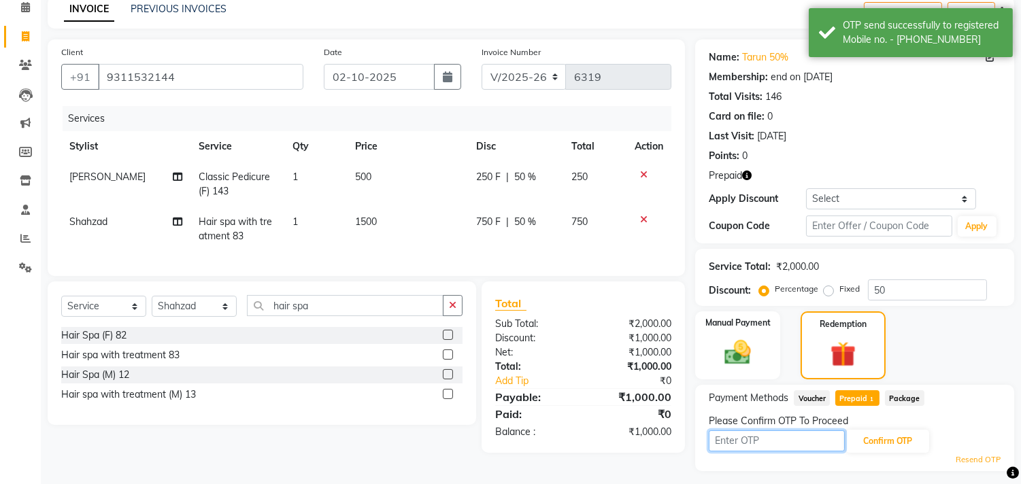
click at [747, 443] on input "text" at bounding box center [777, 441] width 136 height 21
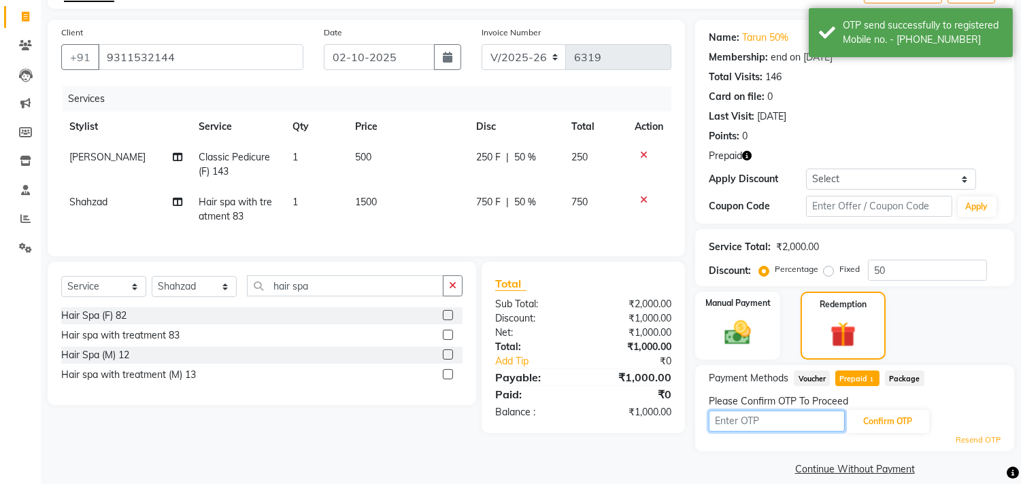
scroll to position [97, 0]
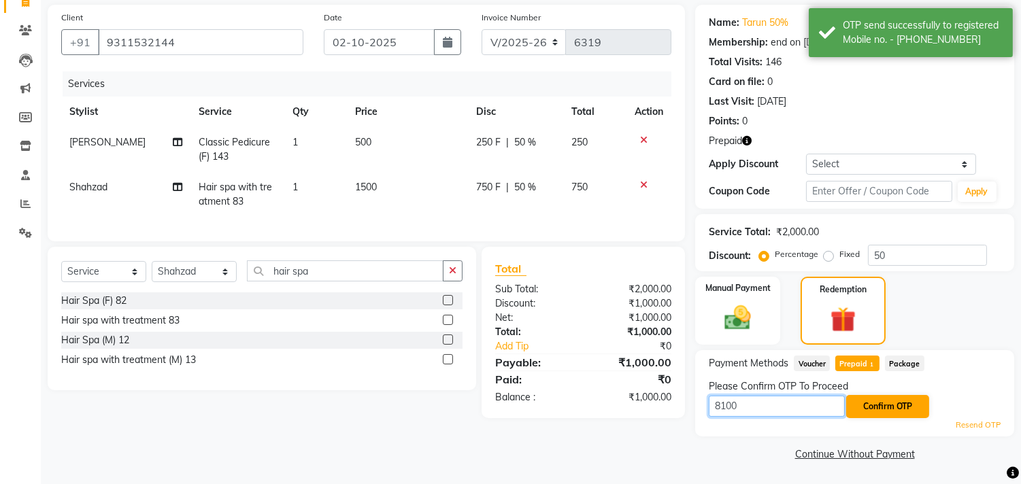
type input "8100"
click at [892, 406] on button "Confirm OTP" at bounding box center [887, 406] width 83 height 23
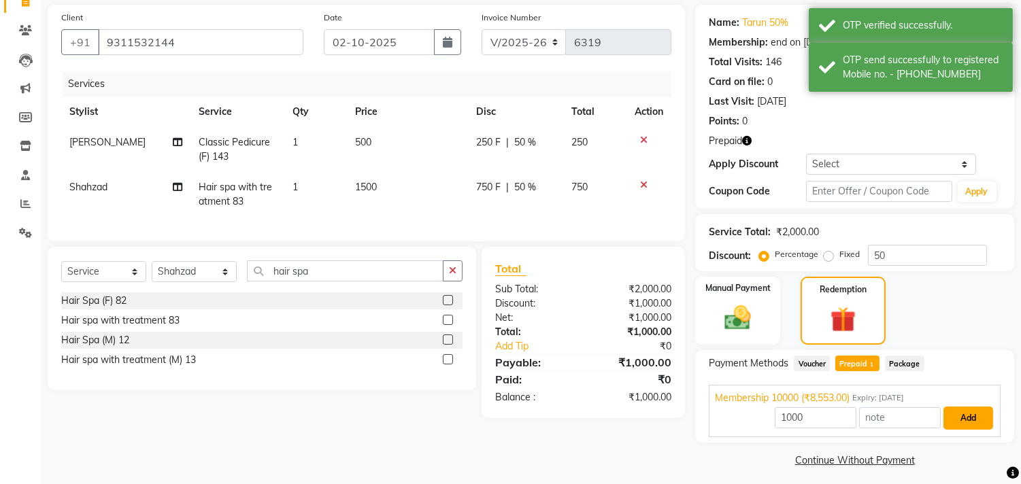
click at [956, 416] on button "Add" at bounding box center [968, 418] width 50 height 23
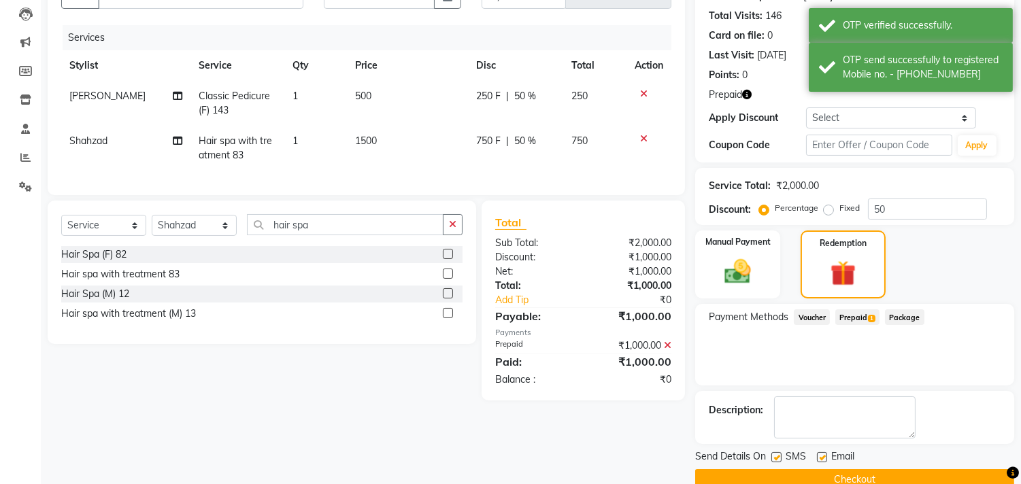
scroll to position [169, 0]
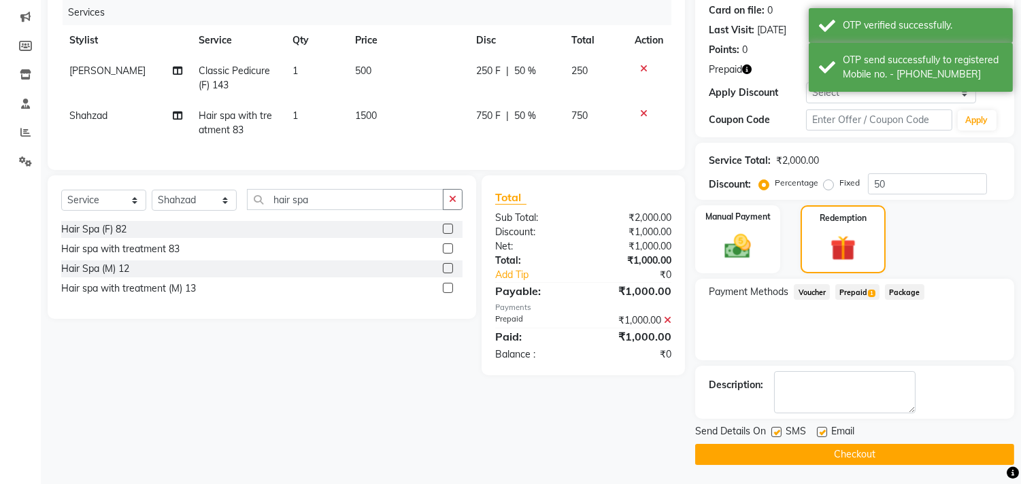
click at [845, 456] on button "Checkout" at bounding box center [854, 454] width 319 height 21
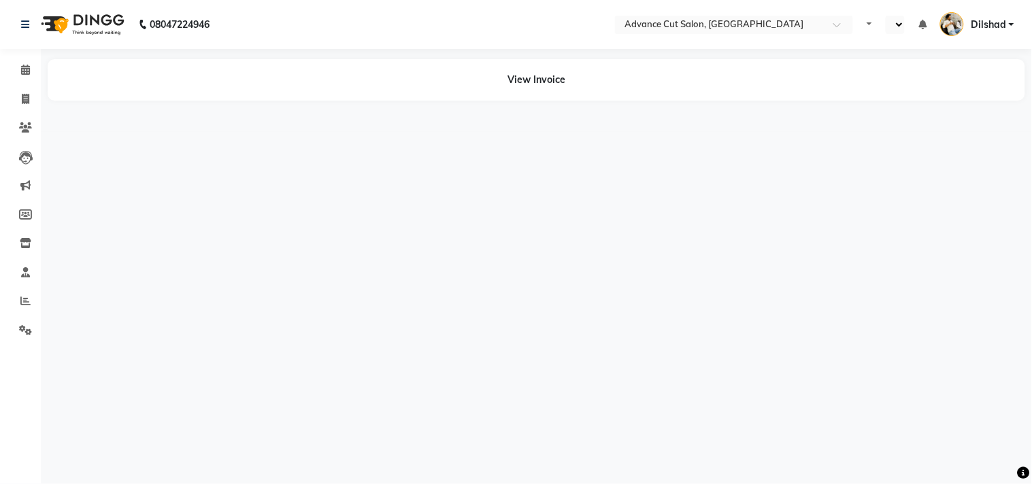
select select "en"
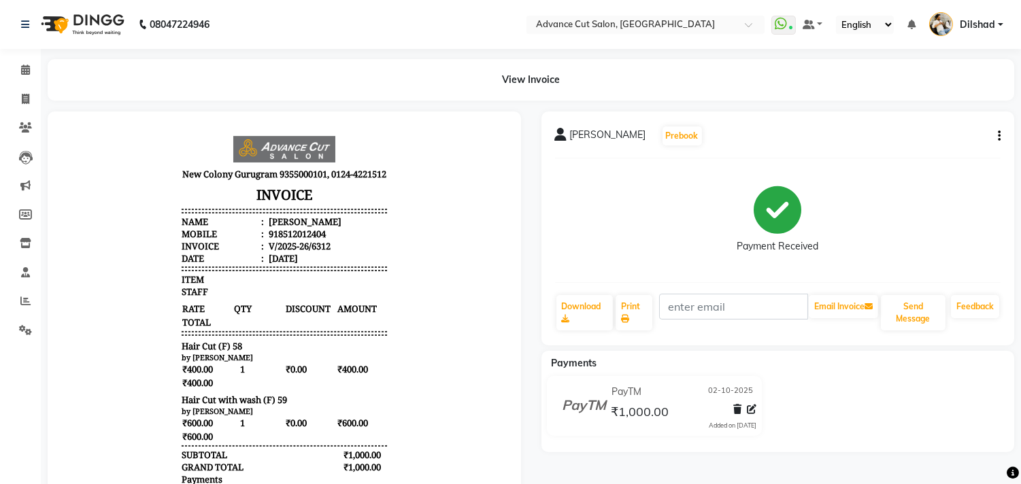
click at [1002, 135] on div "[PERSON_NAME] Prebook Payment Received Download Print Email Invoice Send Messag…" at bounding box center [777, 229] width 473 height 234
click at [994, 141] on button "button" at bounding box center [996, 136] width 8 height 14
click at [903, 143] on div "Edit Invoice" at bounding box center [931, 144] width 93 height 17
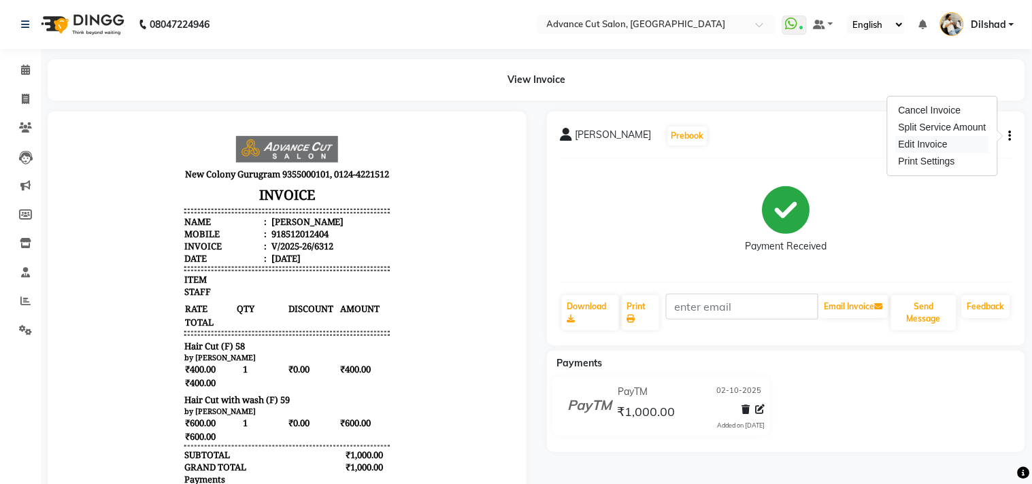
select select "service"
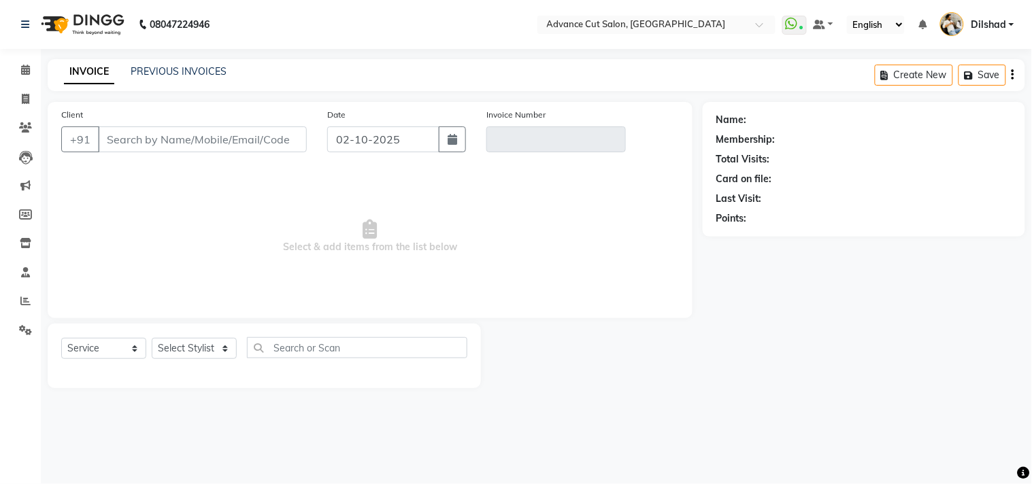
type input "8512012404"
type input "V/2025-26/6312"
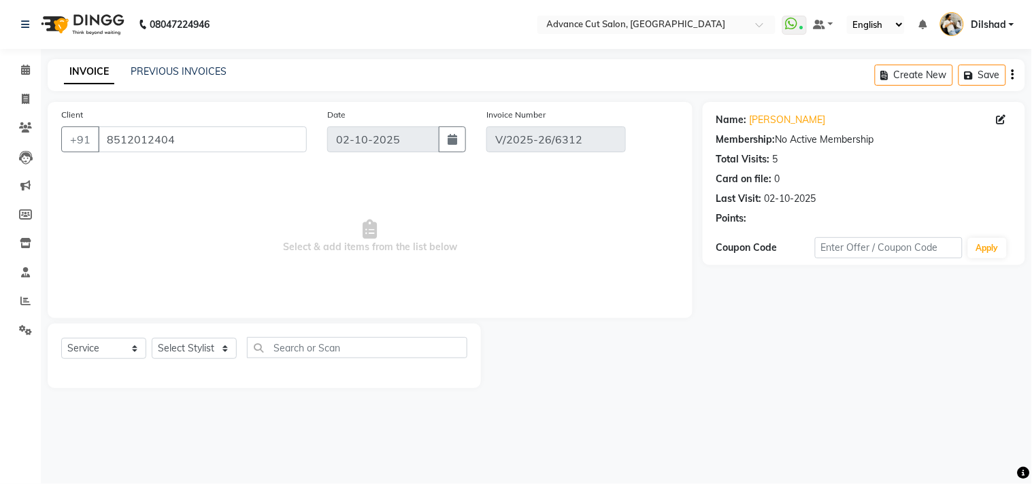
select select "select"
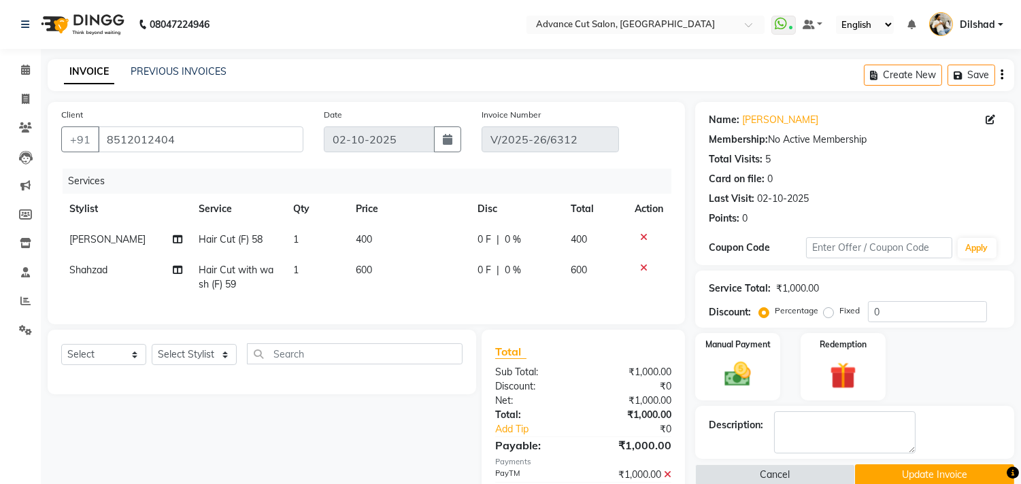
click at [65, 259] on td "Shahzad" at bounding box center [126, 277] width 130 height 45
select select "35524"
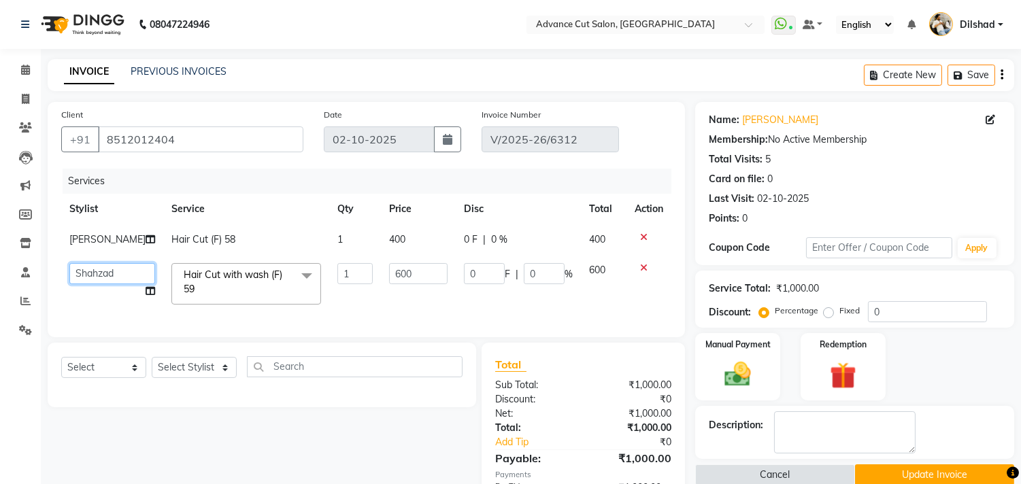
click at [86, 268] on select "Abrar Alam Dilshad Lallan Meenu Nafeesh Ahmad Naved O.P. Sharma Pryag Shahzad Z…" at bounding box center [112, 273] width 86 height 21
select select "83452"
click at [90, 245] on span "[PERSON_NAME]" at bounding box center [107, 239] width 76 height 12
select select "83452"
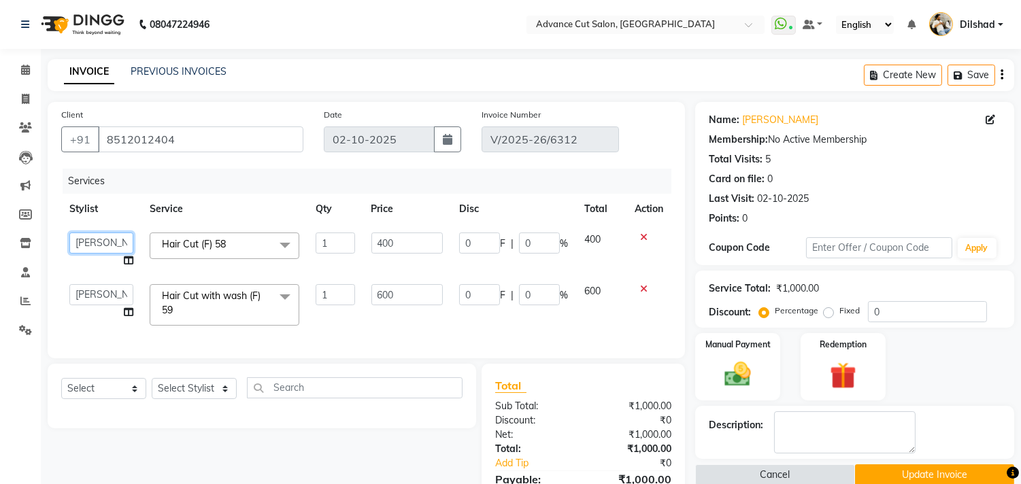
click at [90, 245] on select "Abrar Alam Dilshad Lallan Meenu Nafeesh Ahmad Naved O.P. Sharma Pryag Shahzad Z…" at bounding box center [101, 243] width 64 height 21
select select "35524"
click at [873, 474] on button "Update Invoice" at bounding box center [934, 475] width 159 height 21
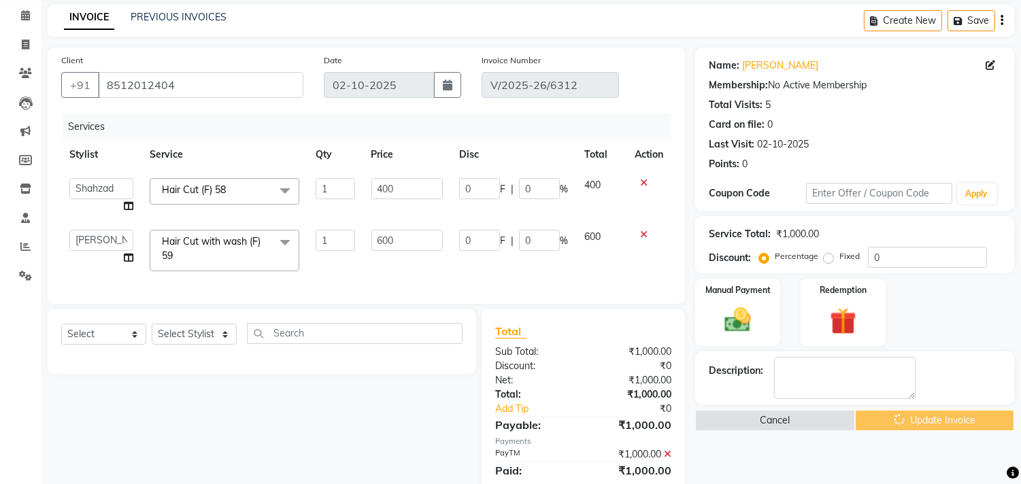
scroll to position [107, 0]
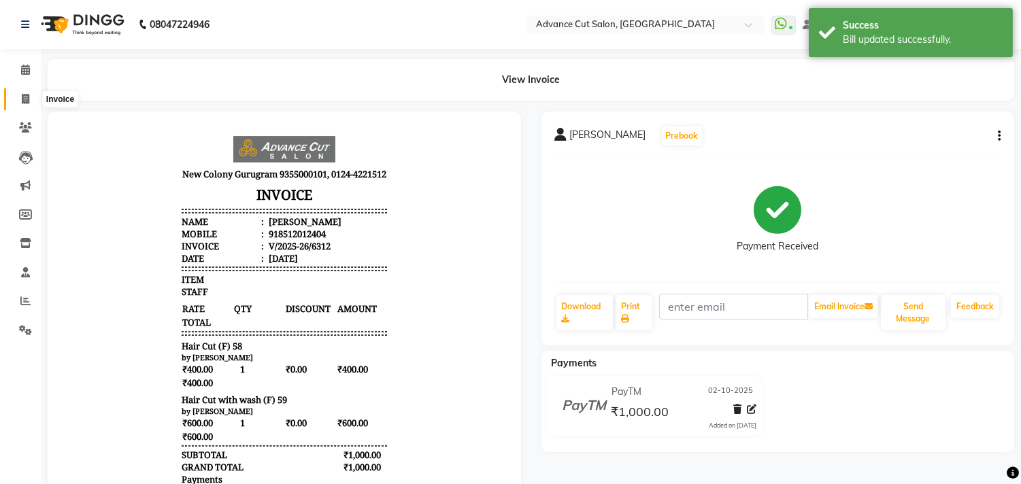
click at [16, 92] on span at bounding box center [26, 100] width 24 height 16
select select "service"
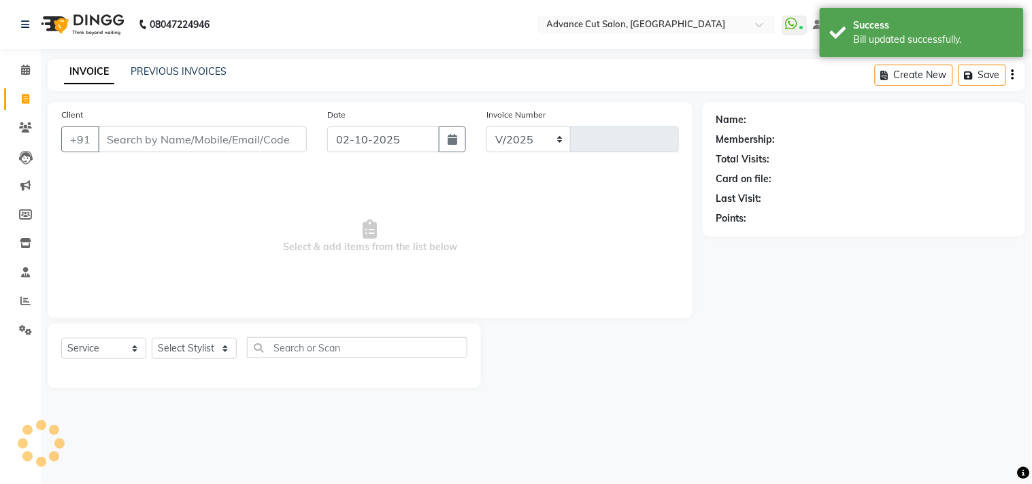
select select "922"
type input "6318"
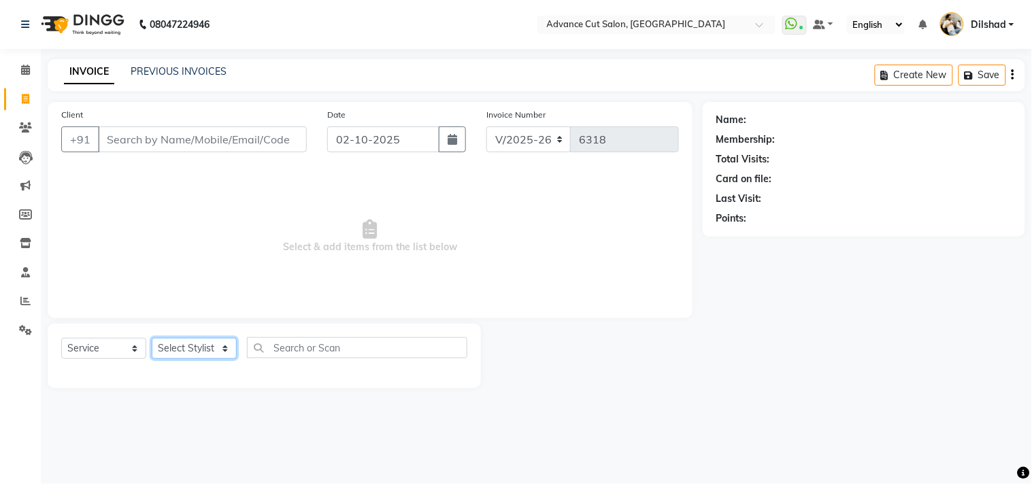
click at [195, 352] on select "Select Stylist [PERSON_NAME] [PERSON_NAME] [PERSON_NAME] [PERSON_NAME] [PERSON_…" at bounding box center [194, 348] width 85 height 21
select select "15350"
click at [152, 339] on select "Select Stylist [PERSON_NAME] [PERSON_NAME] [PERSON_NAME] [PERSON_NAME] [PERSON_…" at bounding box center [194, 348] width 85 height 21
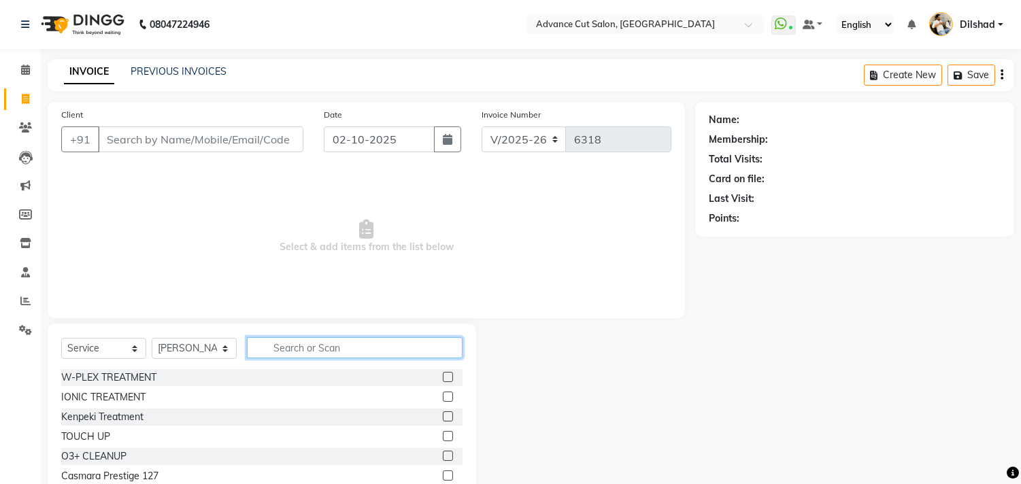
click at [284, 354] on input "text" at bounding box center [355, 347] width 216 height 21
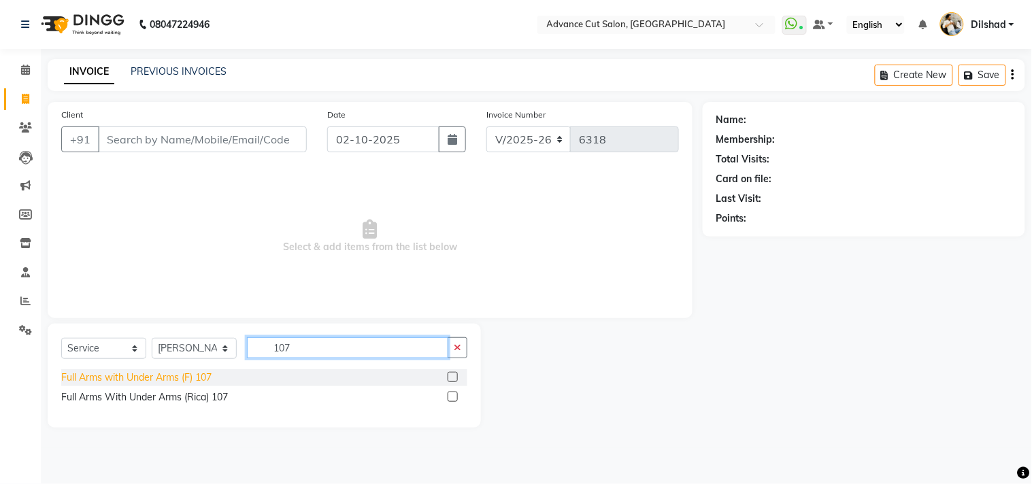
type input "107"
click at [143, 378] on div "Full Arms with Under Arms (F) 107" at bounding box center [136, 378] width 150 height 14
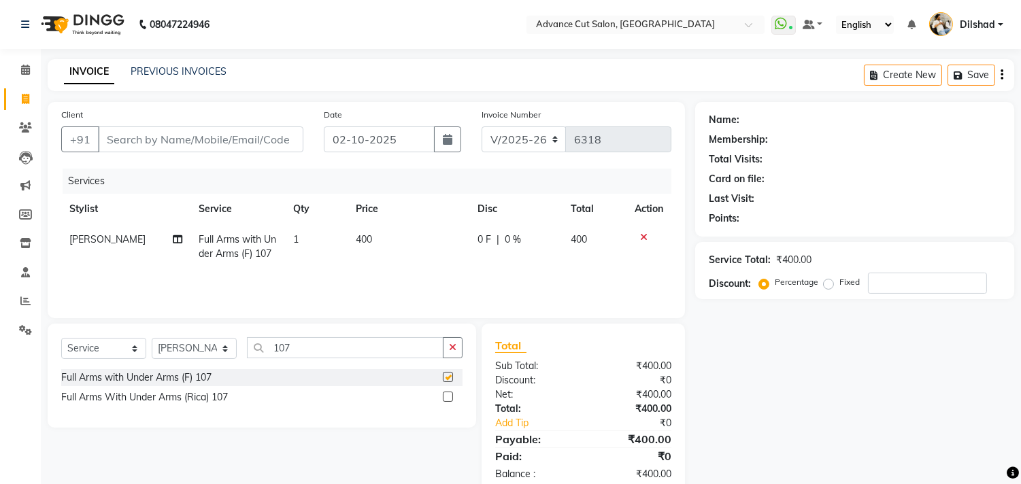
checkbox input "false"
click at [304, 351] on input "107" at bounding box center [345, 347] width 197 height 21
type input "1"
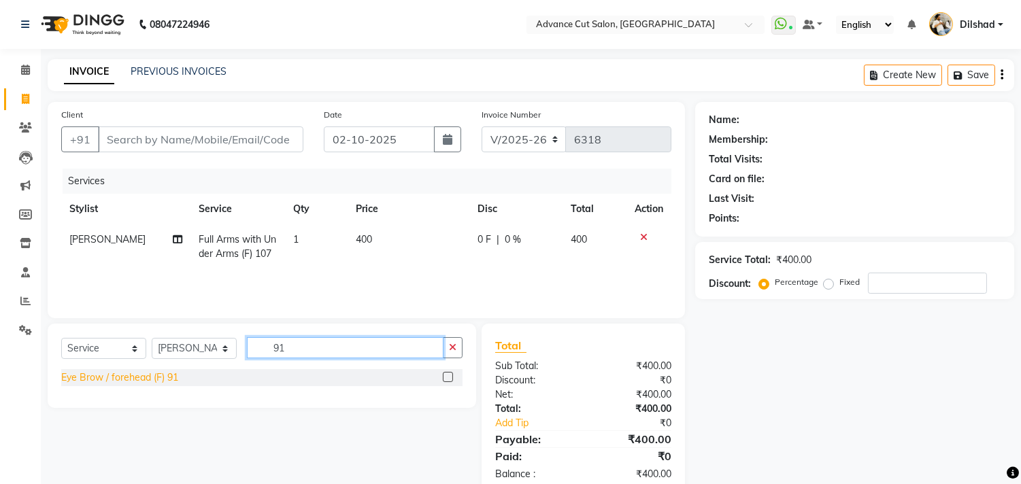
type input "91"
click at [146, 375] on div "Eye Brow / forehead (F) 91" at bounding box center [119, 378] width 117 height 14
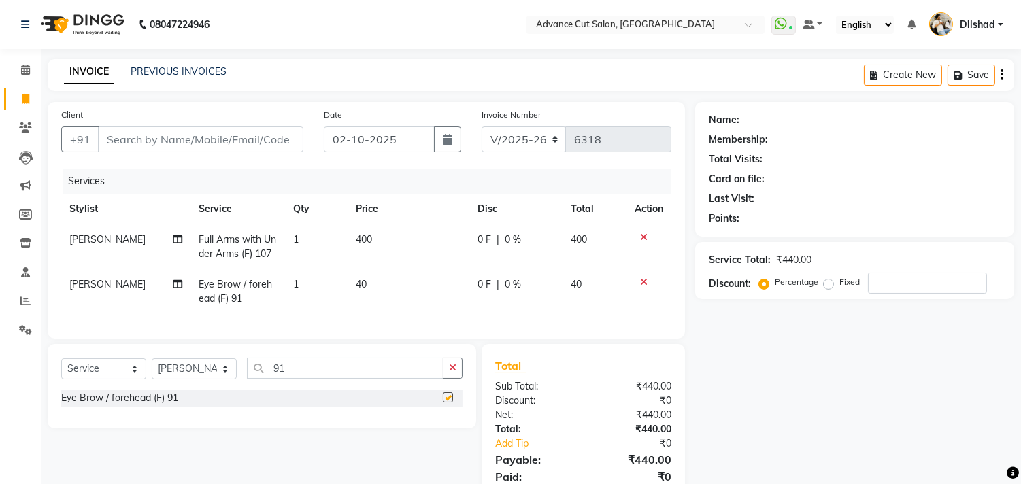
checkbox input "false"
click at [286, 302] on td "1" at bounding box center [316, 291] width 63 height 45
select select "15350"
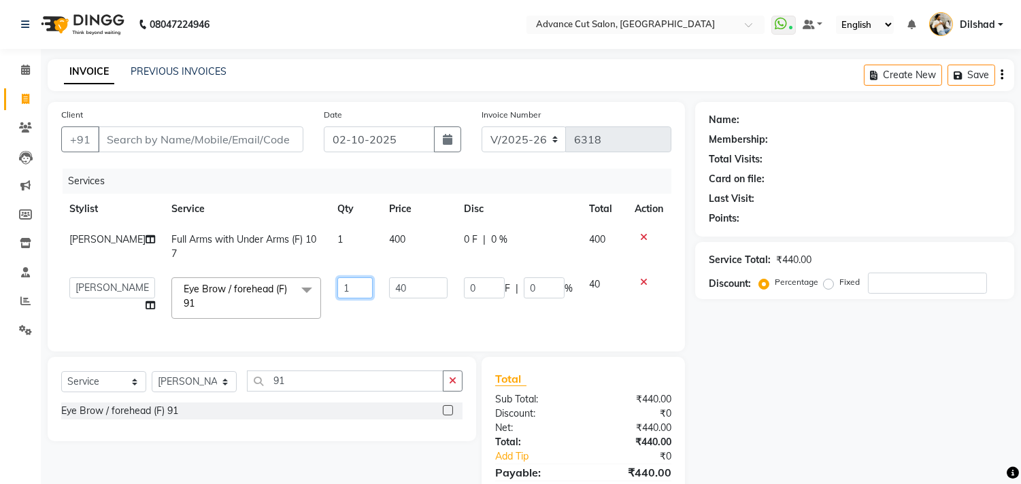
click at [337, 288] on input "1" at bounding box center [354, 288] width 35 height 21
type input "2"
click at [195, 395] on div "Select Service Product Membership Package Voucher Prepaid Gift Card Select Styl…" at bounding box center [261, 387] width 401 height 32
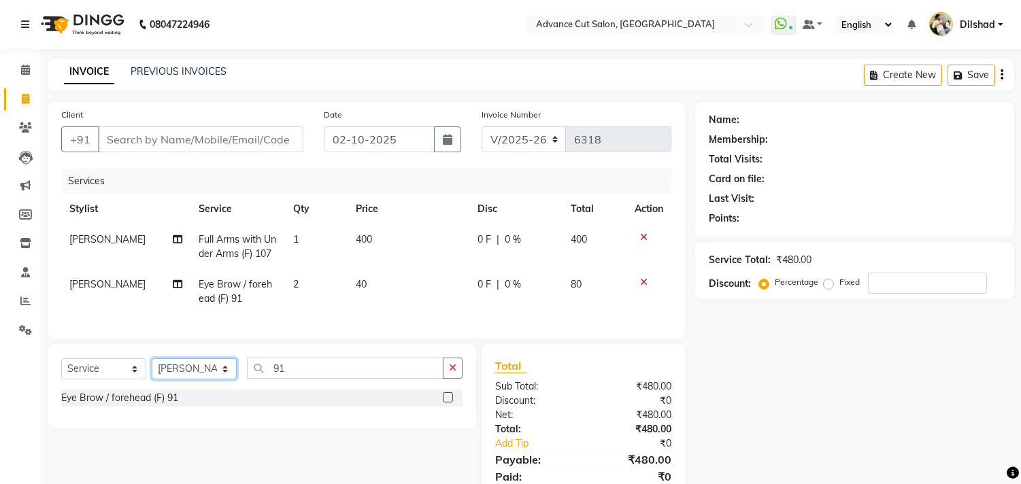
select select "87863"
click at [152, 370] on select "Select Stylist [PERSON_NAME] [PERSON_NAME] [PERSON_NAME] [PERSON_NAME] [PERSON_…" at bounding box center [194, 368] width 85 height 21
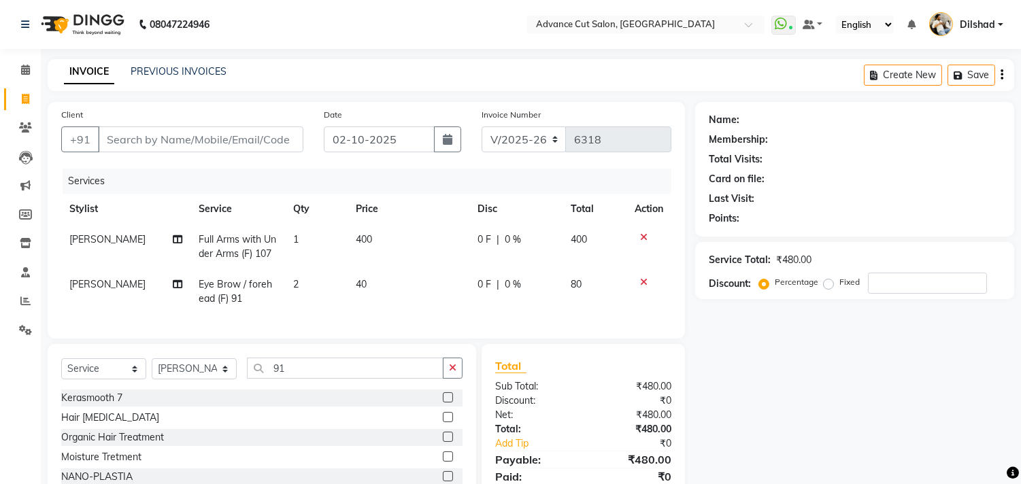
click at [293, 368] on div "Select Service Product Membership Package Voucher Prepaid Gift Card Select Styl…" at bounding box center [262, 444] width 429 height 201
click at [297, 379] on input "91" at bounding box center [345, 368] width 197 height 21
type input "9"
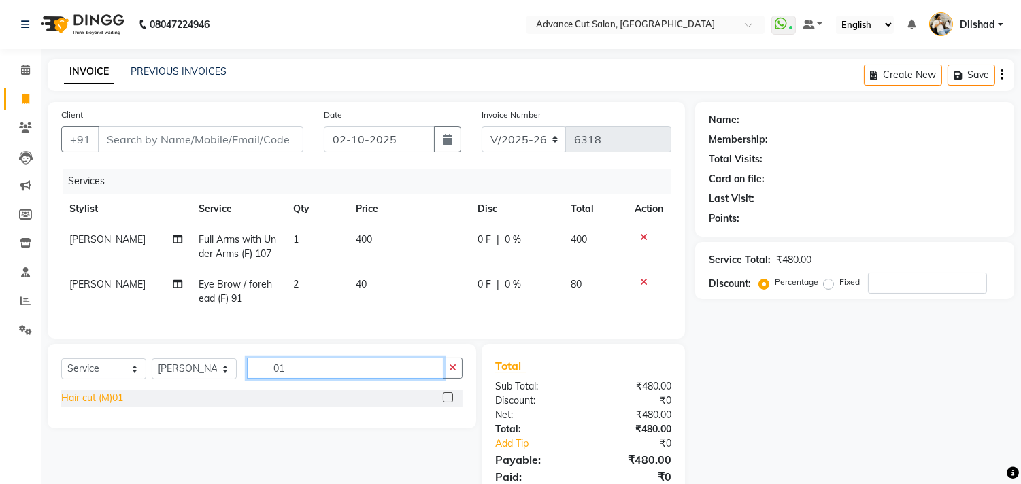
type input "01"
click at [118, 405] on div "Hair cut (M)01" at bounding box center [92, 398] width 62 height 14
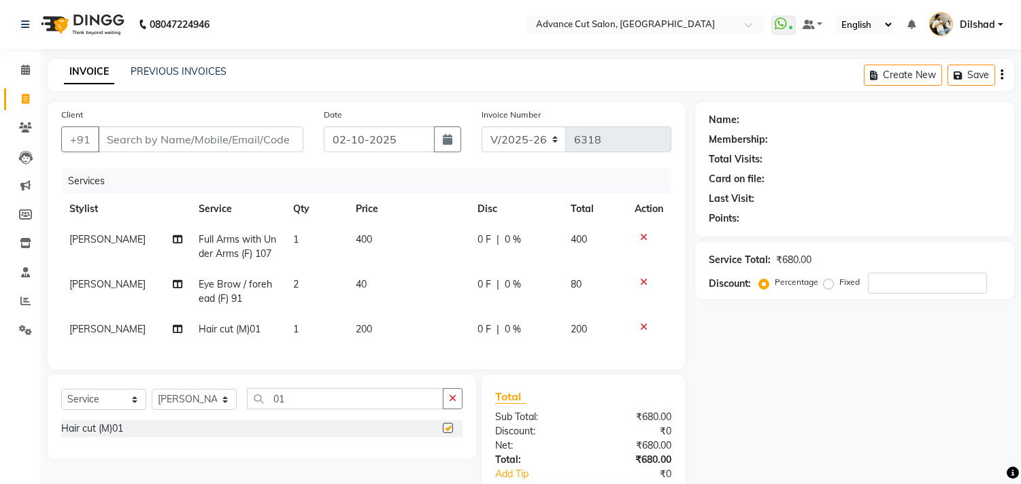
checkbox input "false"
click at [128, 141] on input "Client" at bounding box center [200, 140] width 205 height 26
type input "9"
type input "0"
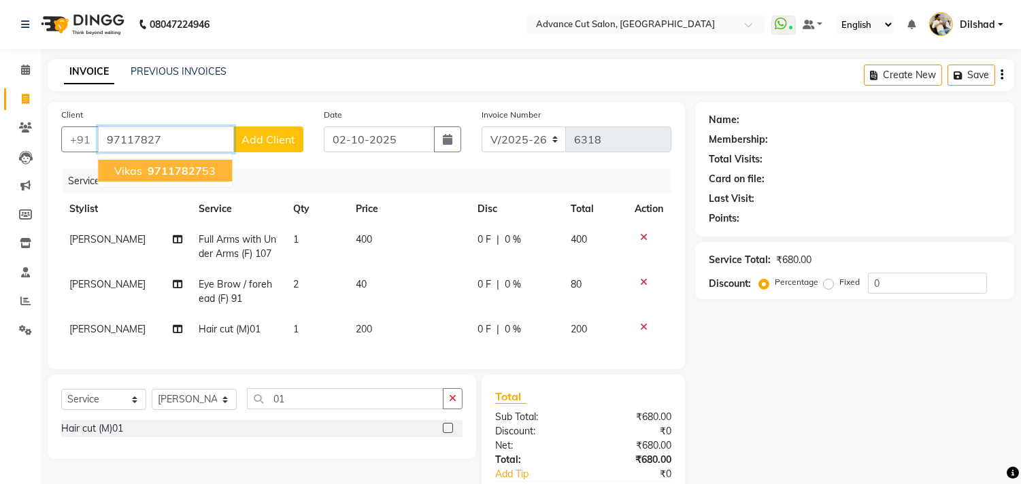
click at [139, 161] on button "Vikas 97117827 53" at bounding box center [165, 171] width 134 height 22
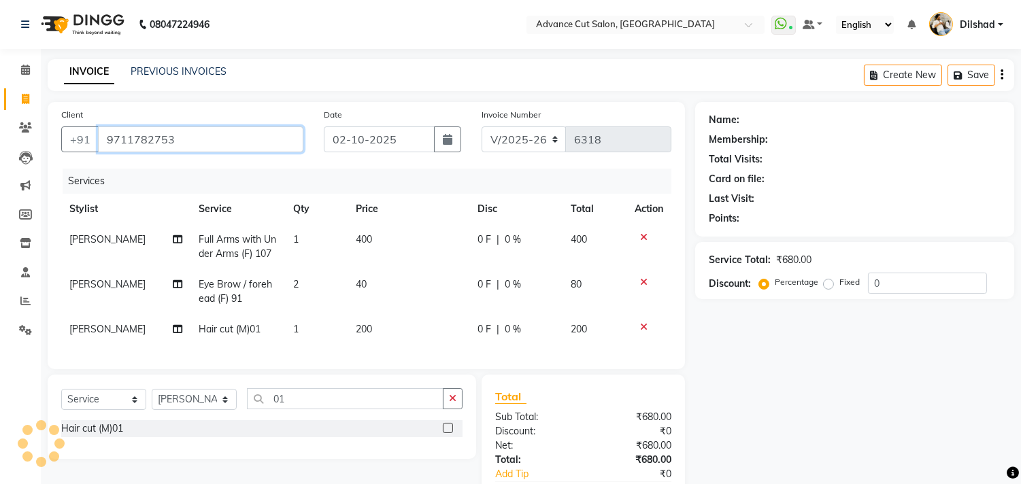
type input "9711782753"
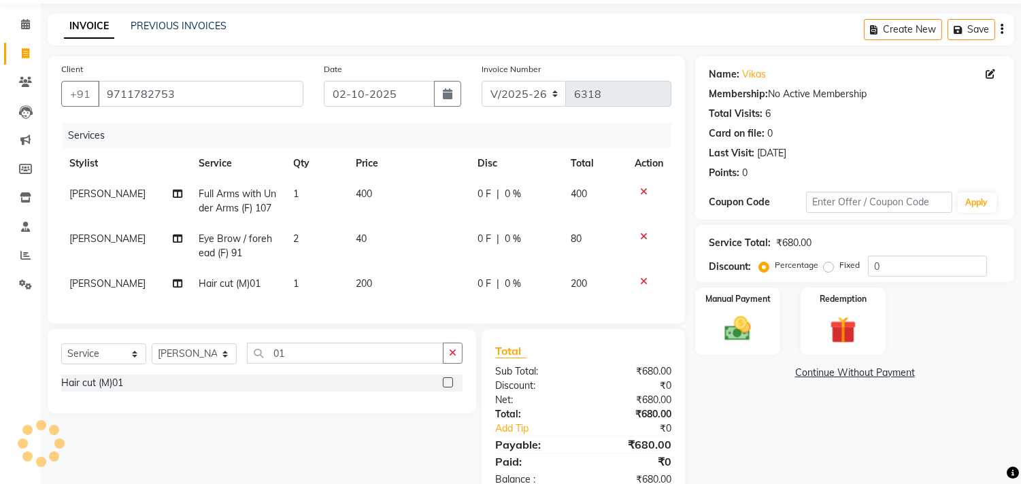
scroll to position [93, 0]
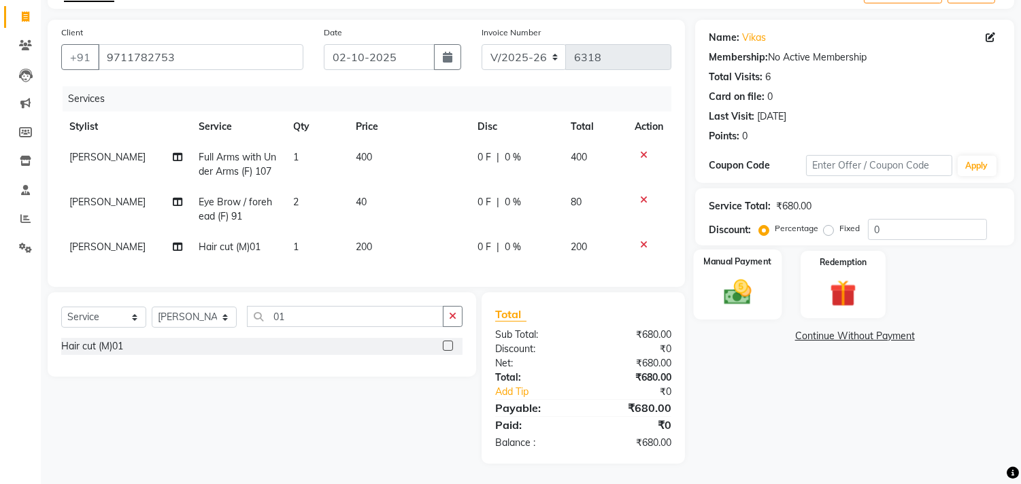
click at [757, 284] on img at bounding box center [738, 293] width 45 height 32
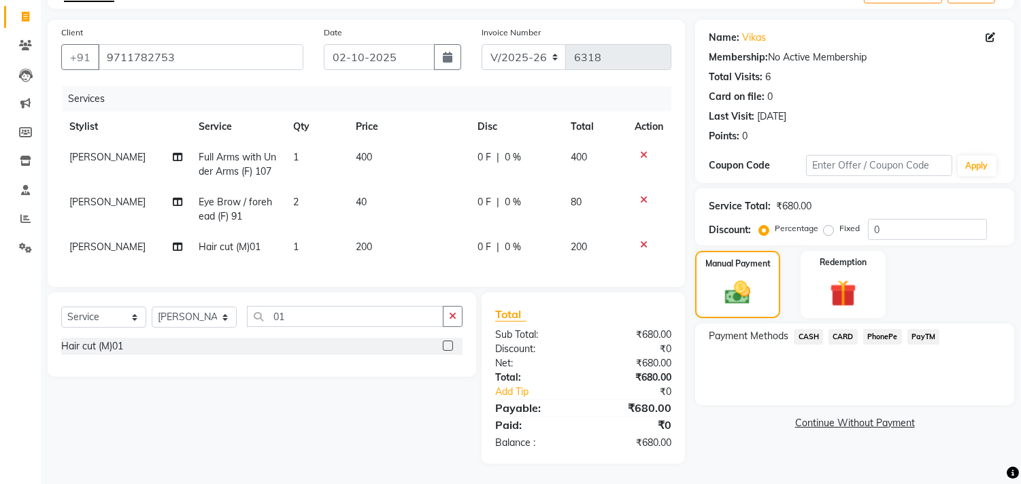
click at [907, 329] on span "PayTM" at bounding box center [923, 337] width 33 height 16
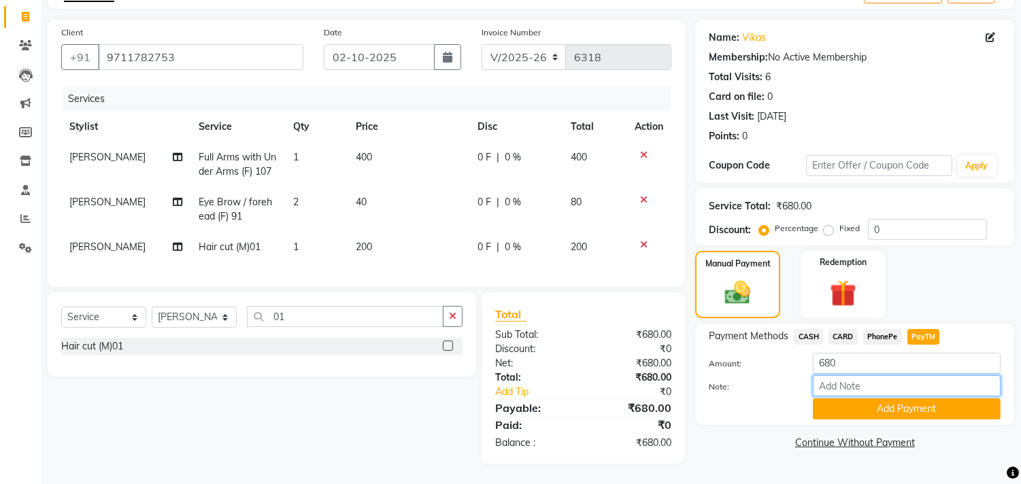
click at [909, 383] on input "Note:" at bounding box center [907, 385] width 188 height 21
click at [862, 399] on button "Add Payment" at bounding box center [907, 409] width 188 height 21
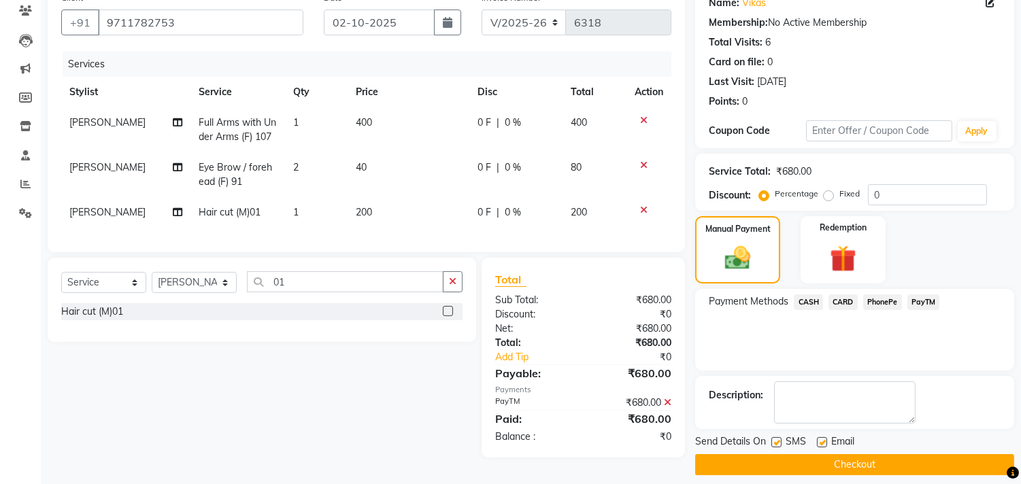
scroll to position [127, 0]
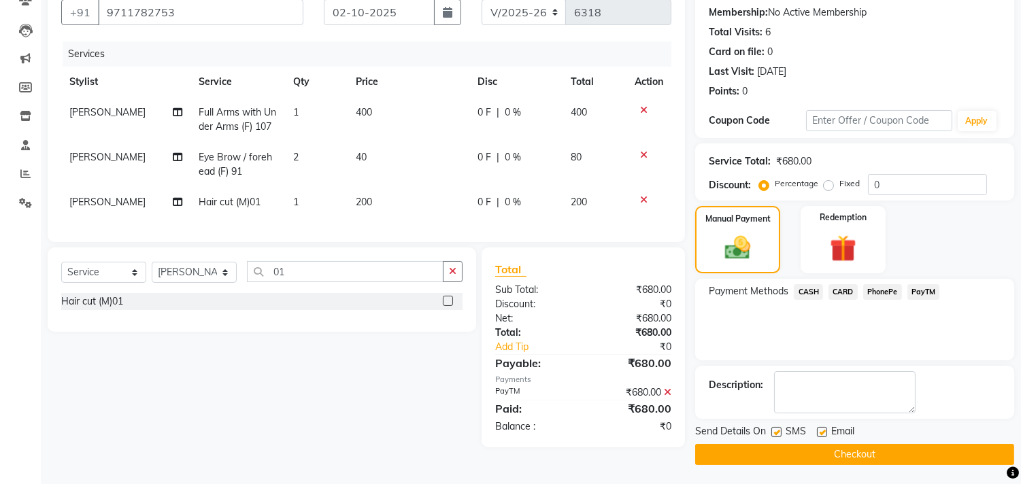
click at [894, 447] on button "Checkout" at bounding box center [854, 454] width 319 height 21
